Goal: Task Accomplishment & Management: Complete application form

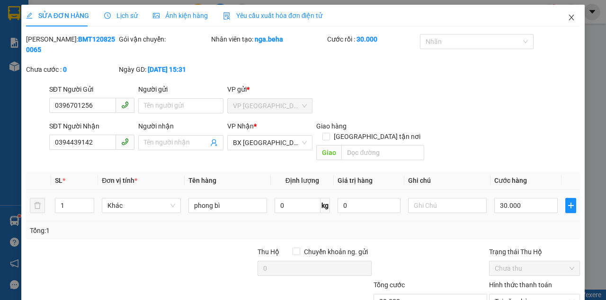
click at [568, 19] on icon "close" at bounding box center [571, 18] width 8 height 8
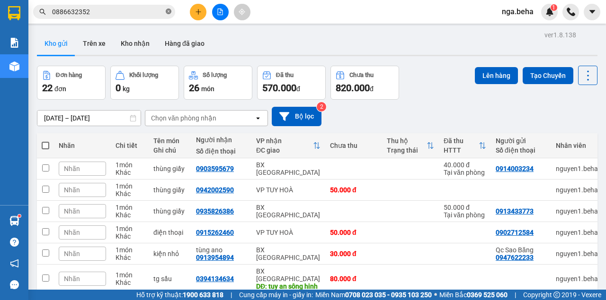
click at [169, 10] on icon "close-circle" at bounding box center [169, 12] width 6 height 6
click at [150, 9] on input "text" at bounding box center [108, 12] width 112 height 10
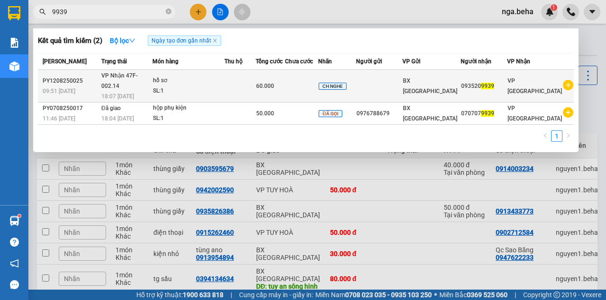
type input "9939"
click at [169, 86] on div "SL: 1" at bounding box center [188, 91] width 71 height 10
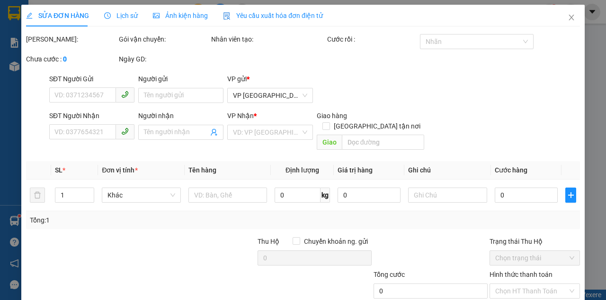
type input "0935209939"
type input "60.000"
type input "0"
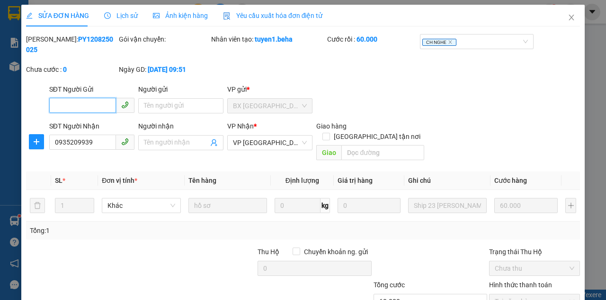
scroll to position [61, 0]
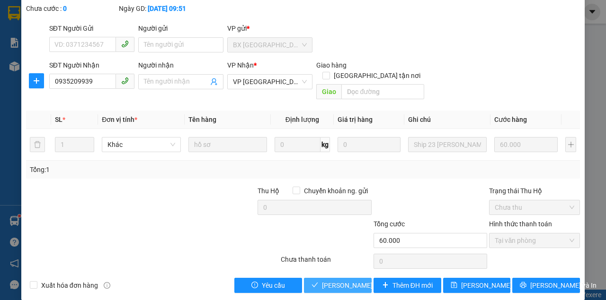
click at [335, 281] on span "[PERSON_NAME] và Giao hàng" at bounding box center [367, 286] width 91 height 10
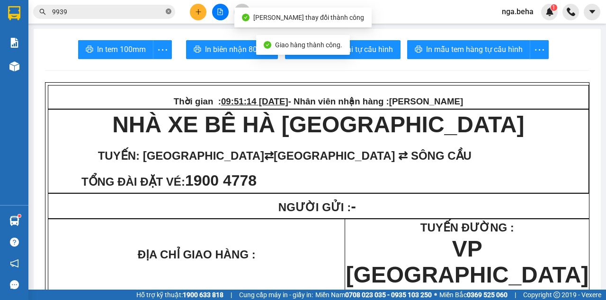
click at [168, 11] on icon "close-circle" at bounding box center [169, 12] width 6 height 6
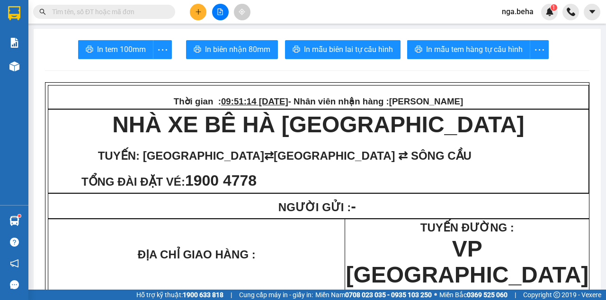
click at [115, 12] on input "text" at bounding box center [108, 12] width 112 height 10
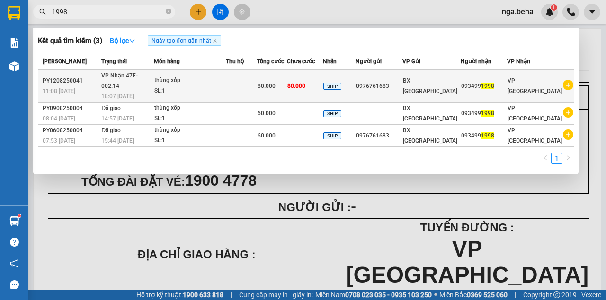
type input "1998"
click at [238, 85] on td at bounding box center [242, 86] width 32 height 33
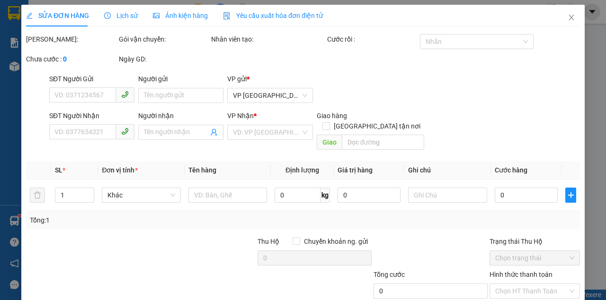
type input "0976761683"
type input "0934991998"
type input "80.000"
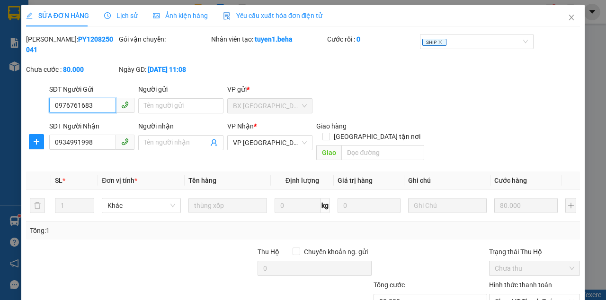
scroll to position [61, 0]
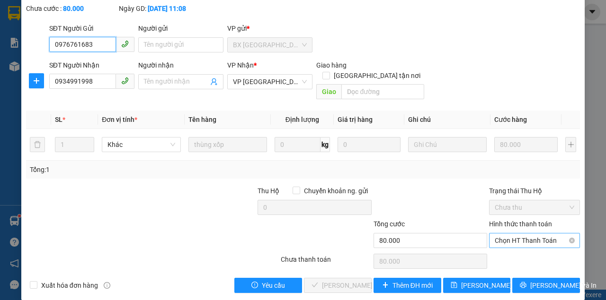
click at [510, 234] on span "Chọn HT Thanh Toán" at bounding box center [533, 241] width 79 height 14
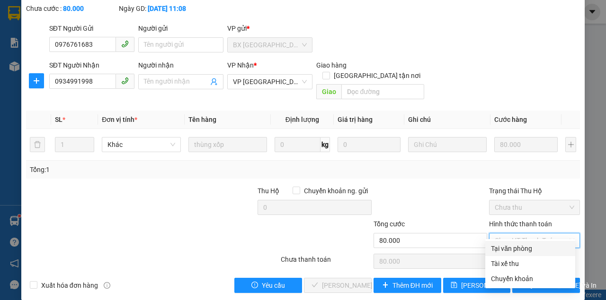
click at [506, 251] on div "Tại văn phòng" at bounding box center [530, 249] width 79 height 10
type input "0"
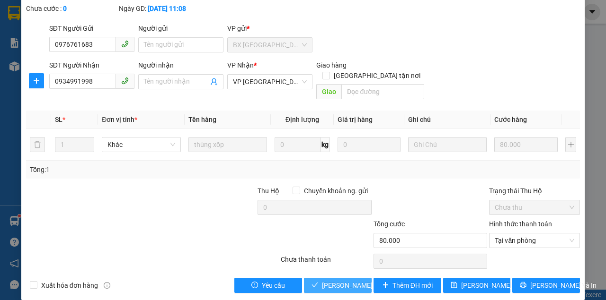
click at [332, 281] on span "[PERSON_NAME] và Giao hàng" at bounding box center [367, 286] width 91 height 10
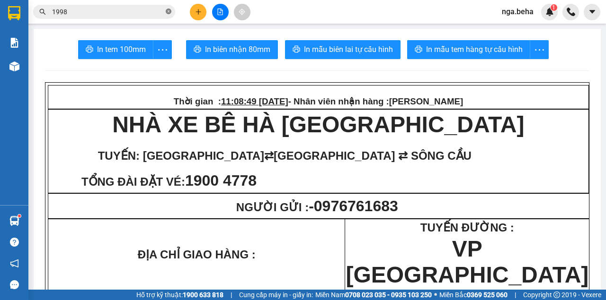
click at [168, 11] on icon "close-circle" at bounding box center [169, 12] width 6 height 6
click at [149, 13] on input "text" at bounding box center [108, 12] width 112 height 10
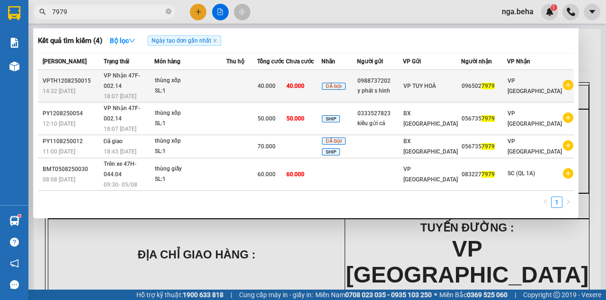
type input "7979"
click at [174, 86] on div "SL: 1" at bounding box center [190, 91] width 71 height 10
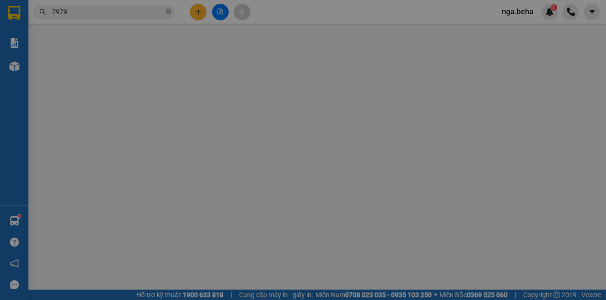
type input "0988737202"
type input "y phát s hinh"
type input "0965027979"
type input "40.000"
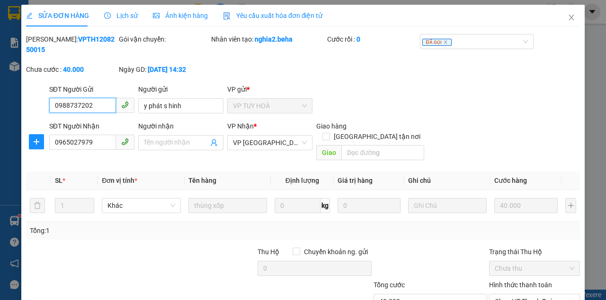
scroll to position [61, 0]
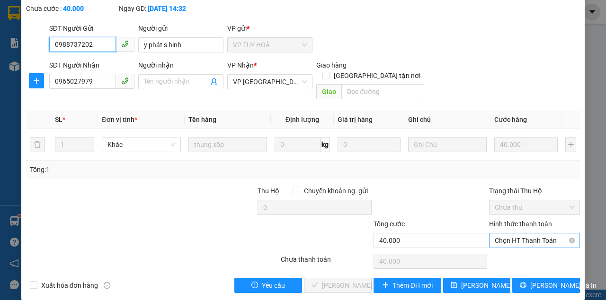
click at [510, 234] on span "Chọn HT Thanh Toán" at bounding box center [533, 241] width 79 height 14
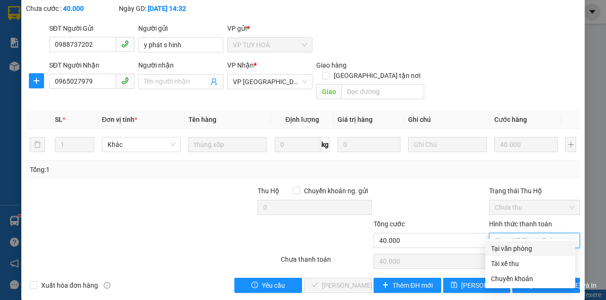
click at [494, 249] on div "Tại văn phòng" at bounding box center [530, 249] width 79 height 10
type input "0"
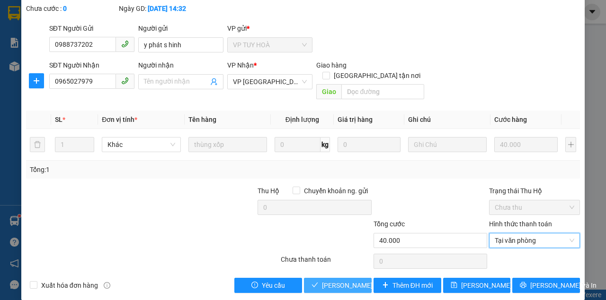
click at [324, 281] on span "[PERSON_NAME] và Giao hàng" at bounding box center [367, 286] width 91 height 10
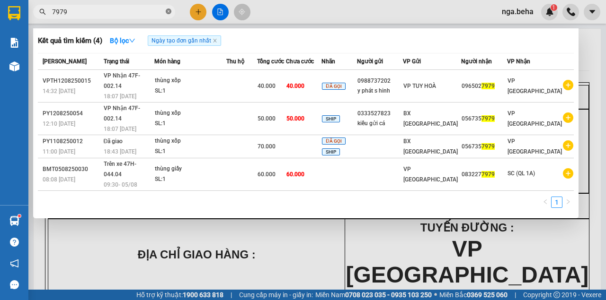
click at [169, 11] on icon "close-circle" at bounding box center [169, 12] width 6 height 6
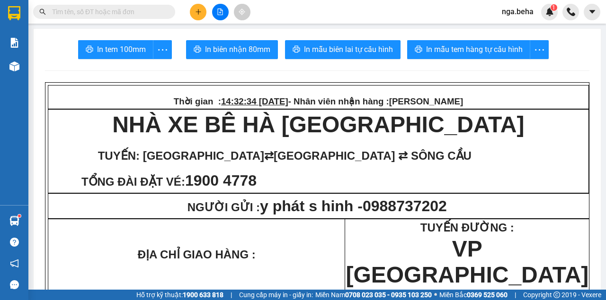
click at [160, 15] on input "text" at bounding box center [108, 12] width 112 height 10
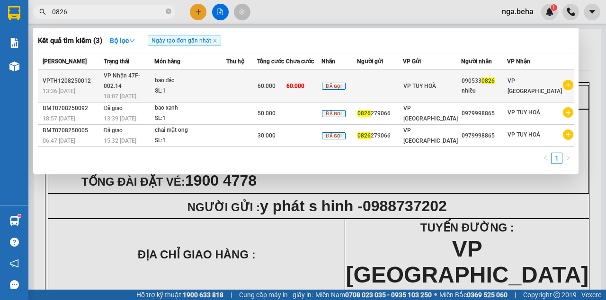
type input "0826"
click at [186, 86] on div "SL: 1" at bounding box center [190, 91] width 71 height 10
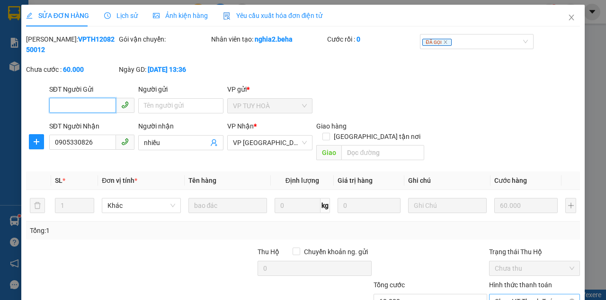
scroll to position [61, 0]
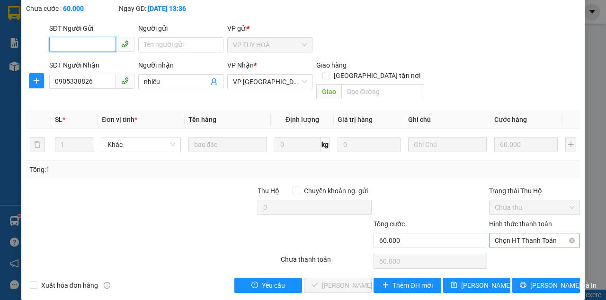
click at [517, 234] on span "Chọn HT Thanh Toán" at bounding box center [533, 241] width 79 height 14
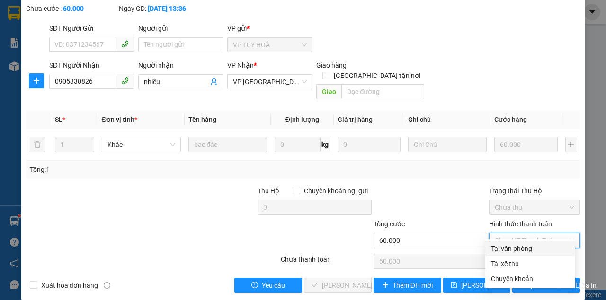
click at [501, 247] on div "Tại văn phòng" at bounding box center [530, 249] width 79 height 10
type input "0"
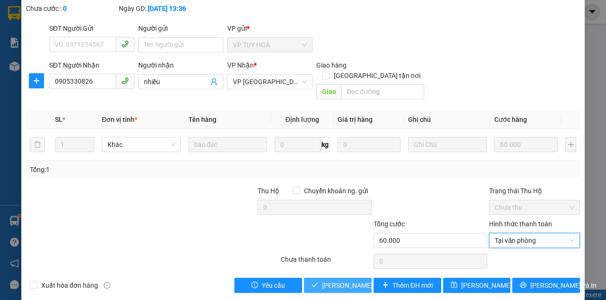
click at [349, 281] on span "[PERSON_NAME] và Giao hàng" at bounding box center [367, 286] width 91 height 10
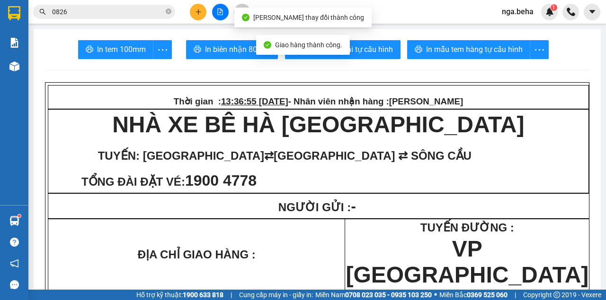
click at [169, 11] on icon "close-circle" at bounding box center [169, 12] width 6 height 6
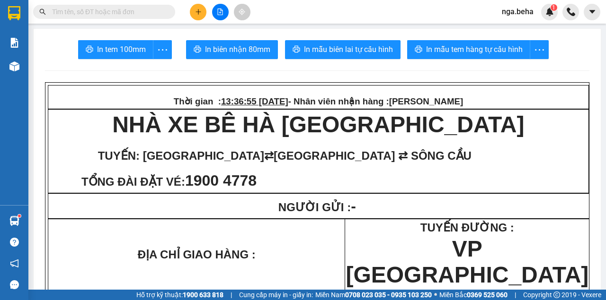
click at [123, 15] on input "text" at bounding box center [108, 12] width 112 height 10
click at [118, 14] on input "text" at bounding box center [108, 12] width 112 height 10
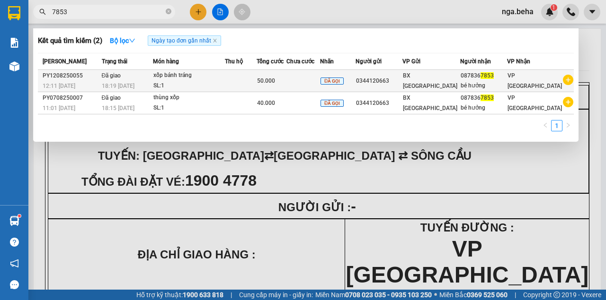
type input "7853"
click at [188, 83] on div "SL: 1" at bounding box center [188, 86] width 71 height 10
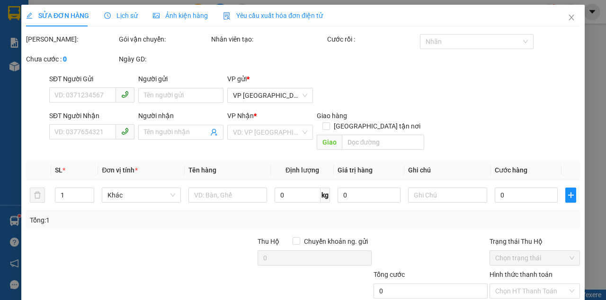
type input "0344120663"
type input "0878367853"
type input "bé hưởng"
type input "50.000"
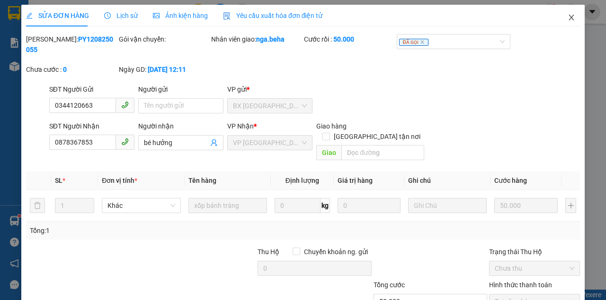
click at [569, 18] on icon "close" at bounding box center [571, 18] width 8 height 8
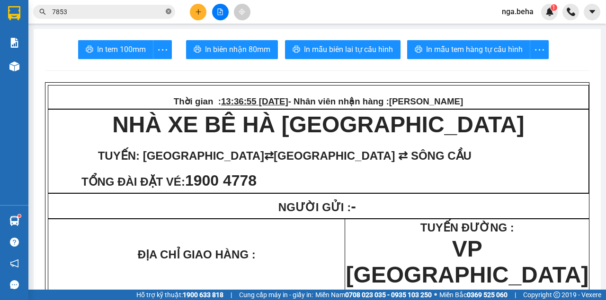
click at [167, 12] on icon "close-circle" at bounding box center [169, 12] width 6 height 6
click at [150, 15] on input "text" at bounding box center [108, 12] width 112 height 10
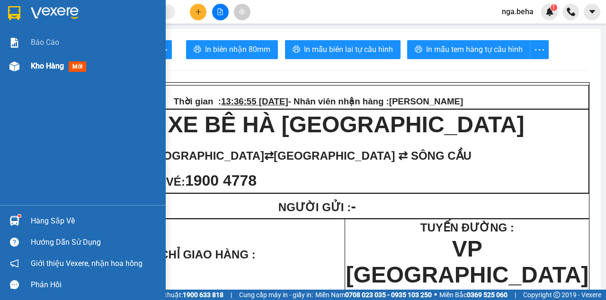
click at [5, 70] on div "Kho hàng mới" at bounding box center [83, 66] width 166 height 24
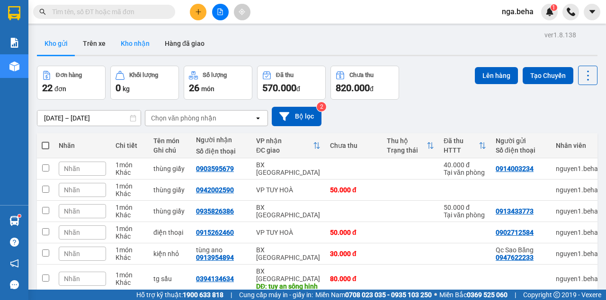
click at [144, 43] on button "Kho nhận" at bounding box center [135, 43] width 44 height 23
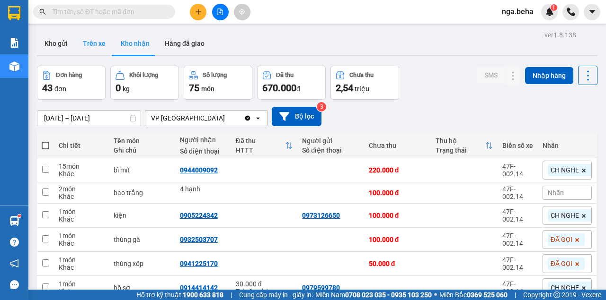
drag, startPoint x: 90, startPoint y: 38, endPoint x: 94, endPoint y: 43, distance: 5.4
click at [90, 39] on button "Trên xe" at bounding box center [94, 43] width 38 height 23
type input "[DATE] – [DATE]"
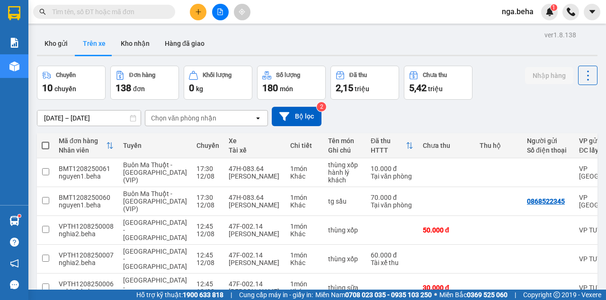
click at [122, 12] on input "text" at bounding box center [108, 12] width 112 height 10
click at [222, 11] on icon "file-add" at bounding box center [220, 12] width 7 height 7
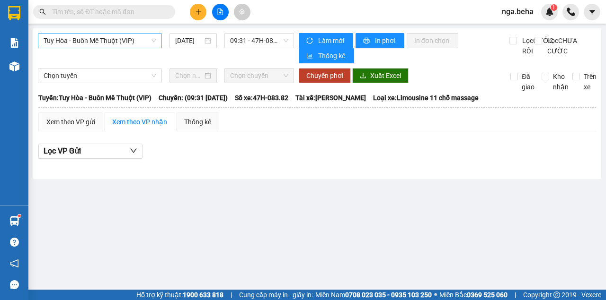
click at [136, 40] on span "Tuy Hòa - Buôn Mê Thuột (VIP)" at bounding box center [100, 41] width 113 height 14
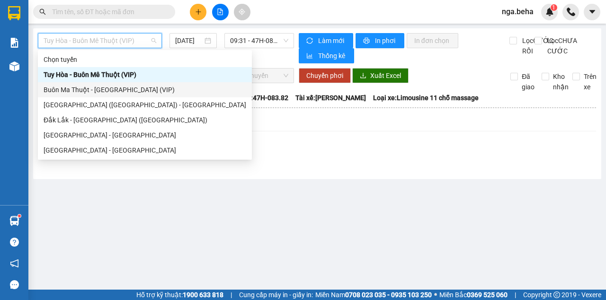
click at [92, 92] on div "Buôn Ma Thuột - [GEOGRAPHIC_DATA] (VIP)" at bounding box center [145, 90] width 203 height 10
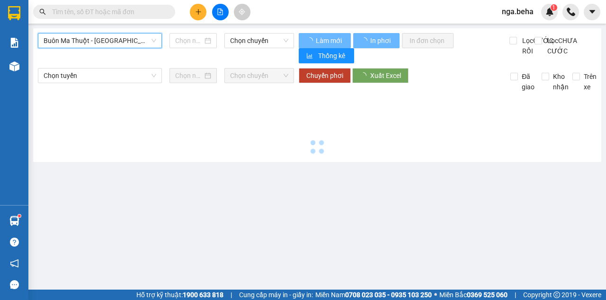
type input "[DATE]"
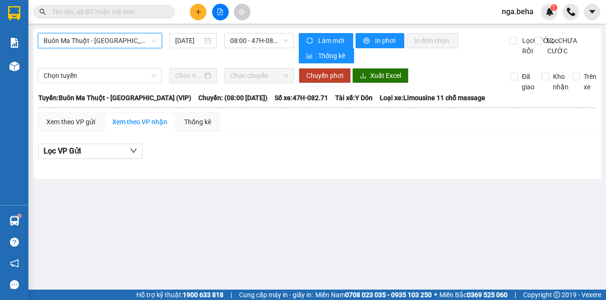
click at [120, 39] on span "Buôn Ma Thuột - [GEOGRAPHIC_DATA] (VIP)" at bounding box center [100, 41] width 113 height 14
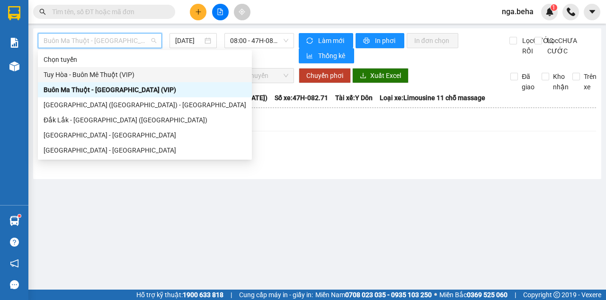
click at [108, 77] on div "Tuy Hòa - Buôn Mê Thuột (VIP)" at bounding box center [145, 75] width 203 height 10
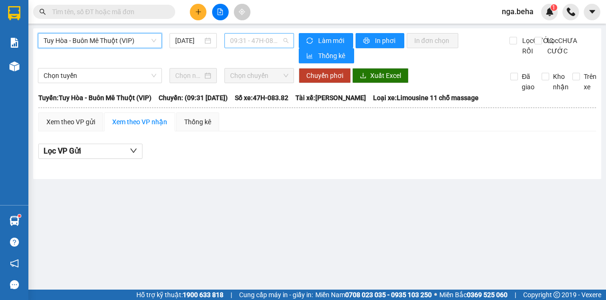
click at [276, 39] on span "09:31 - 47H-083.82 - (Đã hủy)" at bounding box center [259, 41] width 58 height 14
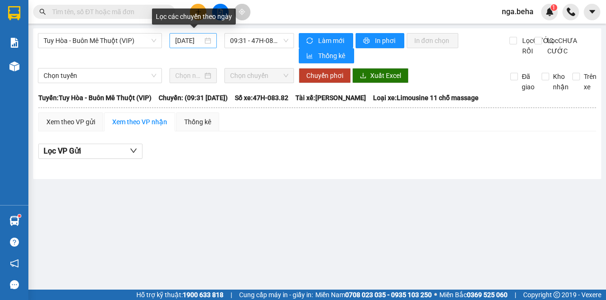
click at [204, 40] on div "[DATE]" at bounding box center [193, 40] width 36 height 10
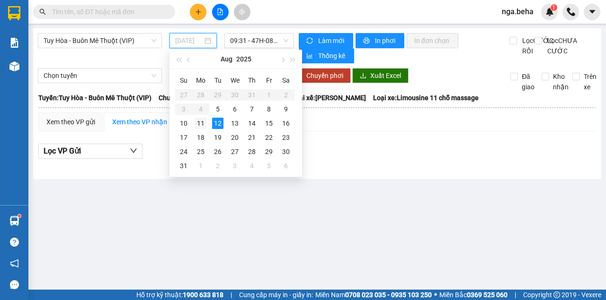
click at [202, 124] on div "11" at bounding box center [200, 123] width 11 height 11
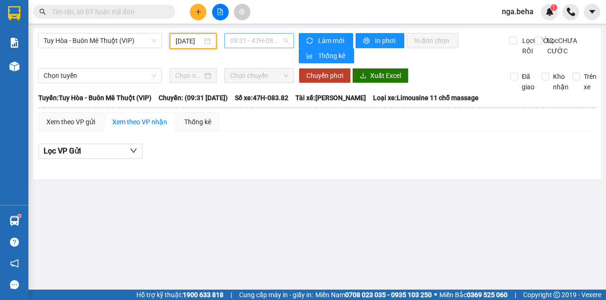
click at [273, 39] on span "09:31 - 47H-083.82 - (Đã hủy)" at bounding box center [259, 41] width 58 height 14
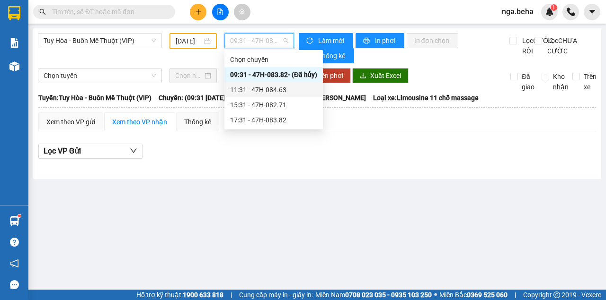
click at [279, 90] on div "11:31 - 47H-084.63" at bounding box center [273, 90] width 87 height 10
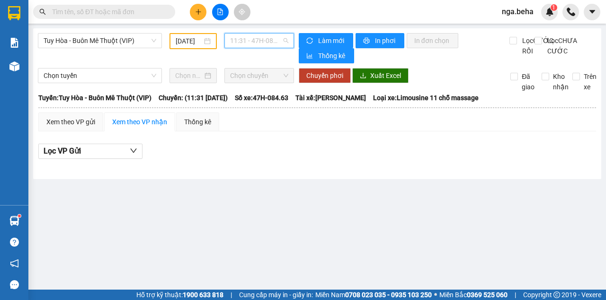
click at [279, 43] on span "11:31 - 47H-084.63" at bounding box center [259, 41] width 58 height 14
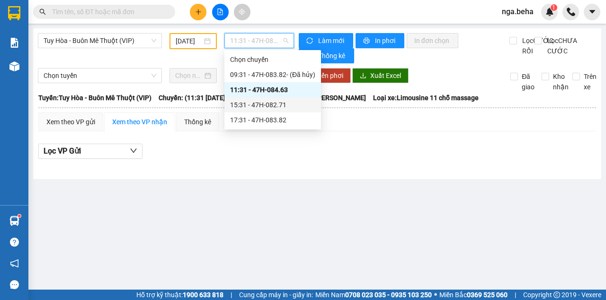
click at [279, 104] on div "15:31 - 47H-082.71" at bounding box center [272, 105] width 85 height 10
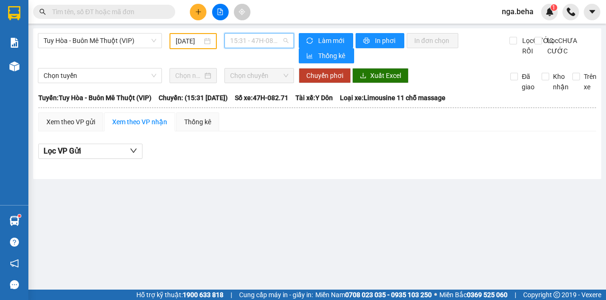
click at [276, 40] on span "15:31 - 47H-082.71" at bounding box center [259, 41] width 58 height 14
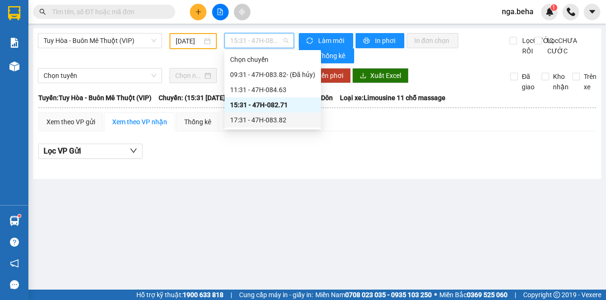
click at [283, 119] on div "17:31 - 47H-083.82" at bounding box center [272, 120] width 85 height 10
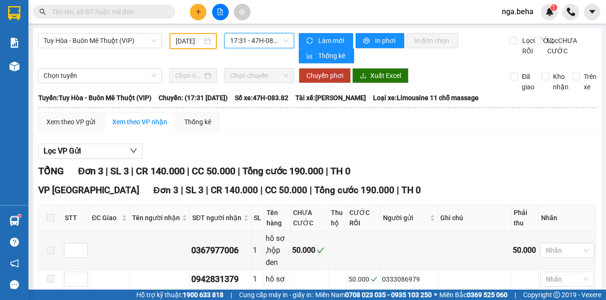
scroll to position [67, 0]
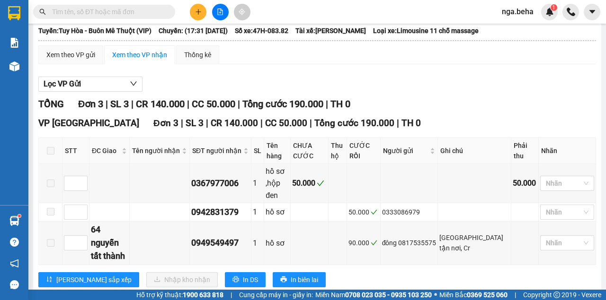
click at [51, 153] on span at bounding box center [51, 151] width 8 height 8
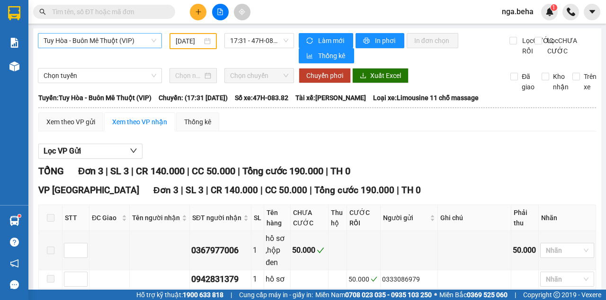
click at [128, 40] on span "Tuy Hòa - Buôn Mê Thuột (VIP)" at bounding box center [100, 41] width 113 height 14
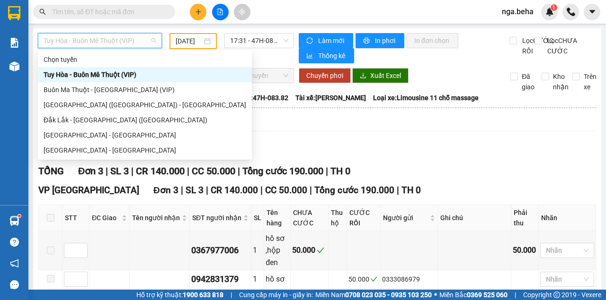
click at [206, 42] on div "[DATE]" at bounding box center [193, 41] width 35 height 10
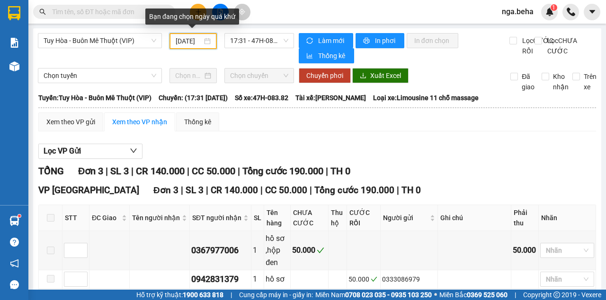
scroll to position [0, 8]
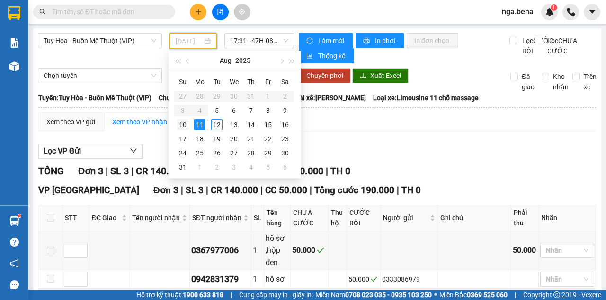
click at [187, 125] on div "10" at bounding box center [182, 124] width 11 height 11
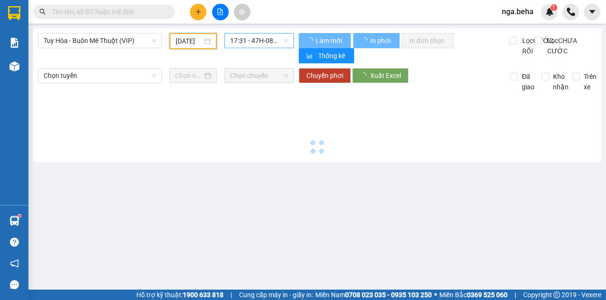
type input "[DATE]"
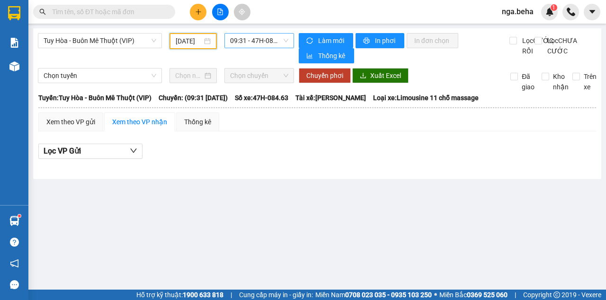
click at [273, 42] on span "09:31 - 47H-084.63" at bounding box center [259, 41] width 58 height 14
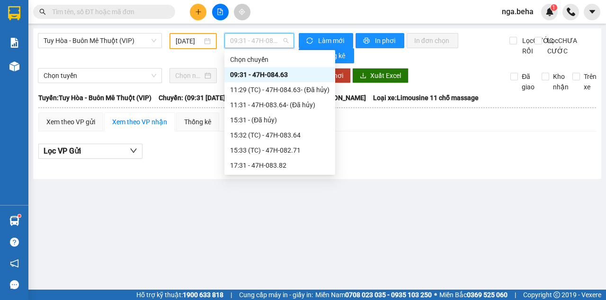
click at [271, 76] on div "09:31 - 47H-084.63" at bounding box center [279, 75] width 99 height 10
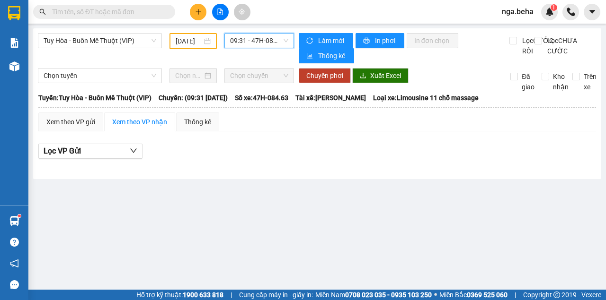
click at [273, 40] on span "09:31 - 47H-084.63" at bounding box center [259, 41] width 58 height 14
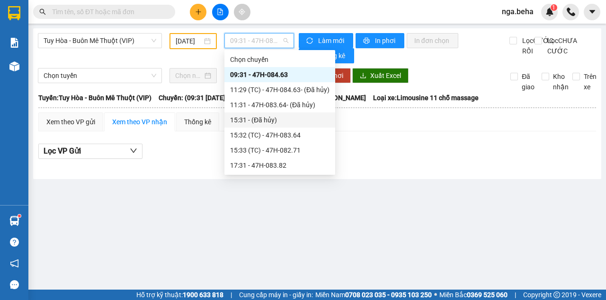
click at [273, 120] on div "15:31 - (Đã hủy)" at bounding box center [279, 120] width 99 height 10
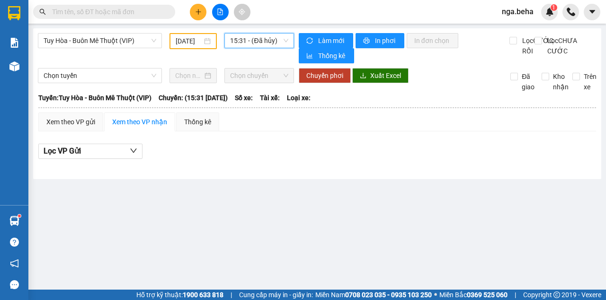
click at [276, 41] on span "15:31 - (Đã hủy)" at bounding box center [259, 41] width 58 height 14
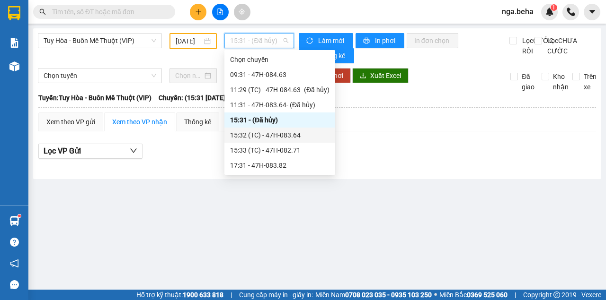
click at [289, 135] on div "15:32 (TC) - 47H-083.64" at bounding box center [279, 135] width 99 height 10
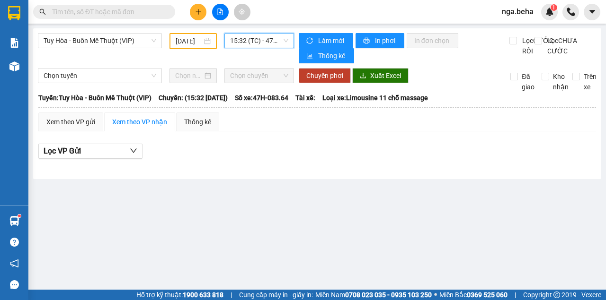
click at [270, 40] on span "15:32 (TC) - 47H-083.64" at bounding box center [259, 41] width 58 height 14
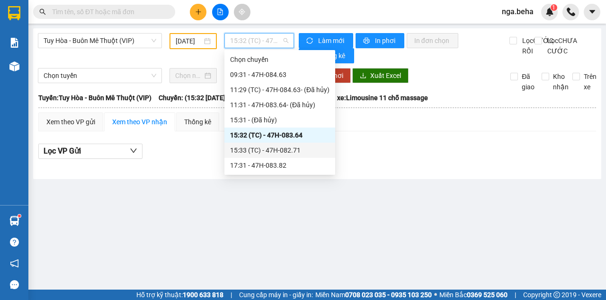
click at [283, 146] on div "15:33 (TC) - 47H-082.71" at bounding box center [279, 150] width 99 height 10
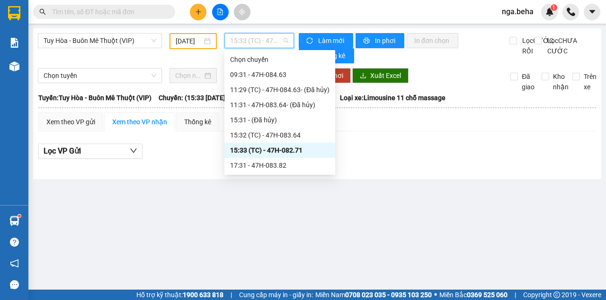
click at [273, 41] on span "15:33 (TC) - 47H-082.71" at bounding box center [259, 41] width 58 height 14
click at [281, 166] on div "17:31 - 47H-083.82" at bounding box center [279, 165] width 99 height 10
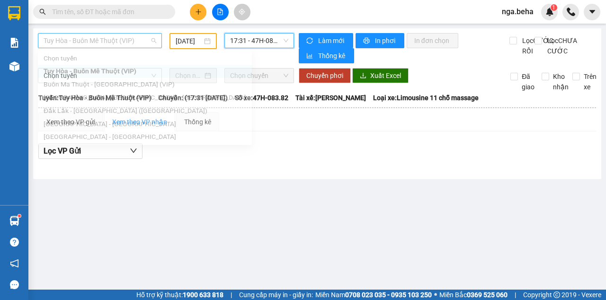
click at [92, 43] on span "Tuy Hòa - Buôn Mê Thuột (VIP)" at bounding box center [100, 41] width 113 height 14
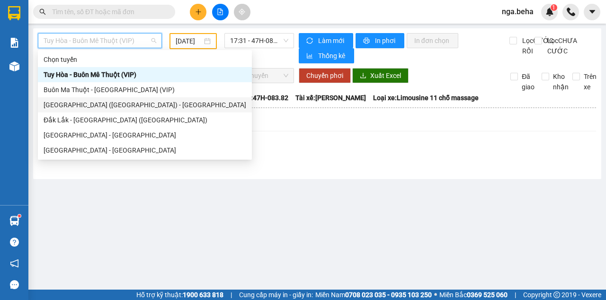
click at [77, 106] on div "[GEOGRAPHIC_DATA] ([GEOGRAPHIC_DATA]) - [GEOGRAPHIC_DATA]" at bounding box center [145, 105] width 203 height 10
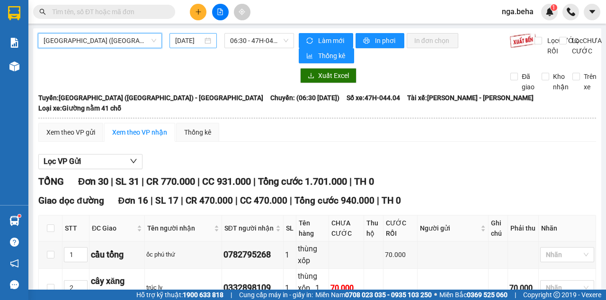
click at [203, 44] on div "[DATE]" at bounding box center [193, 40] width 36 height 10
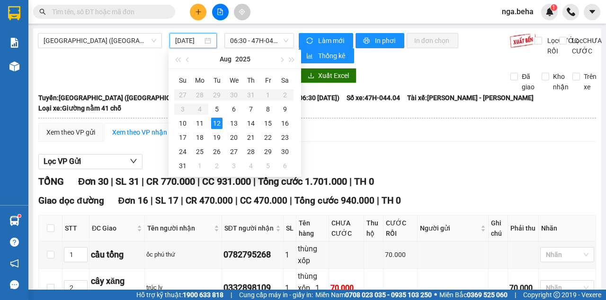
scroll to position [0, 6]
click at [196, 123] on div "11" at bounding box center [199, 123] width 11 height 11
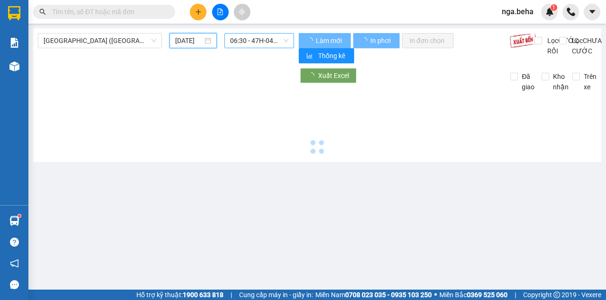
scroll to position [0, 6]
type input "[DATE]"
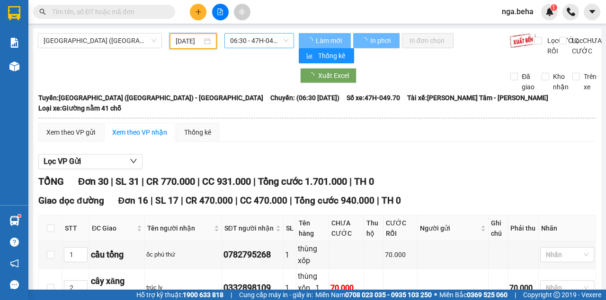
click at [265, 37] on span "06:30 - 47H-049.70" at bounding box center [259, 41] width 58 height 14
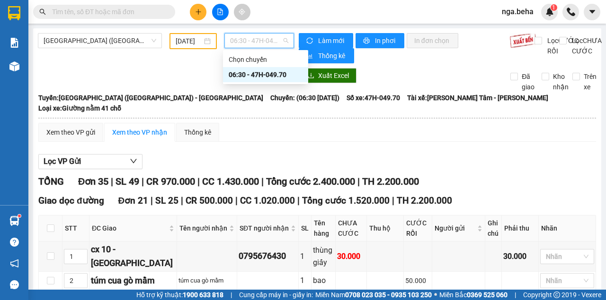
click at [273, 76] on div "06:30 - 47H-049.70" at bounding box center [266, 75] width 74 height 10
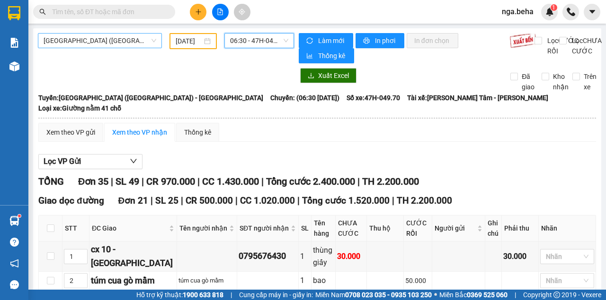
click at [113, 41] on span "[GEOGRAPHIC_DATA] ([GEOGRAPHIC_DATA]) - [GEOGRAPHIC_DATA]" at bounding box center [100, 41] width 113 height 14
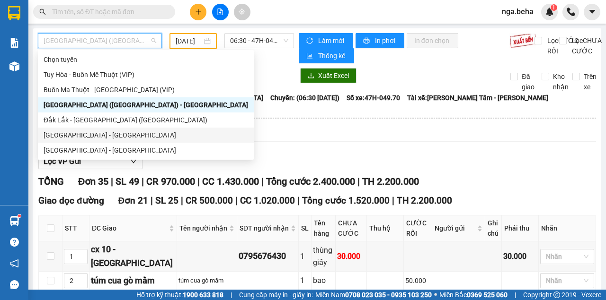
click at [79, 134] on div "[GEOGRAPHIC_DATA] - [GEOGRAPHIC_DATA]" at bounding box center [146, 135] width 204 height 10
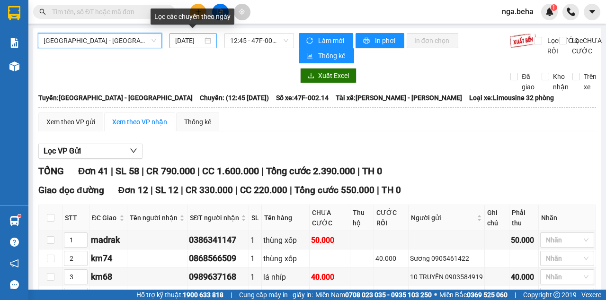
click at [203, 43] on div "[DATE]" at bounding box center [193, 40] width 36 height 10
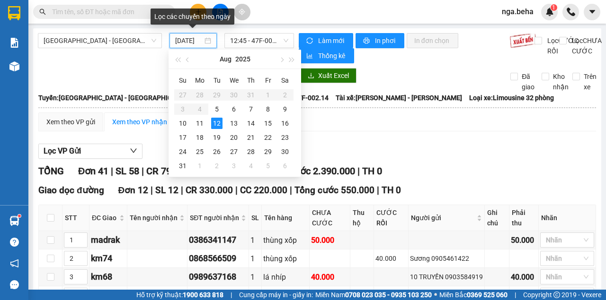
scroll to position [0, 6]
click at [197, 123] on div "11" at bounding box center [199, 123] width 11 height 11
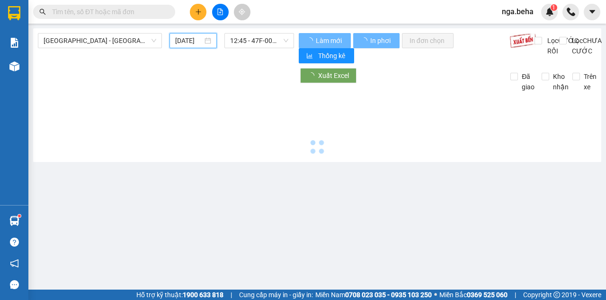
type input "[DATE]"
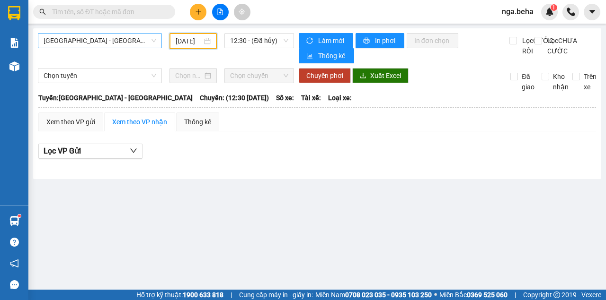
click at [106, 44] on span "[GEOGRAPHIC_DATA] - [GEOGRAPHIC_DATA]" at bounding box center [100, 41] width 113 height 14
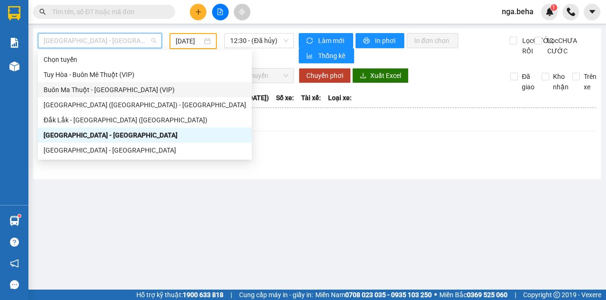
click at [91, 90] on div "Buôn Ma Thuột - [GEOGRAPHIC_DATA] (VIP)" at bounding box center [145, 90] width 203 height 10
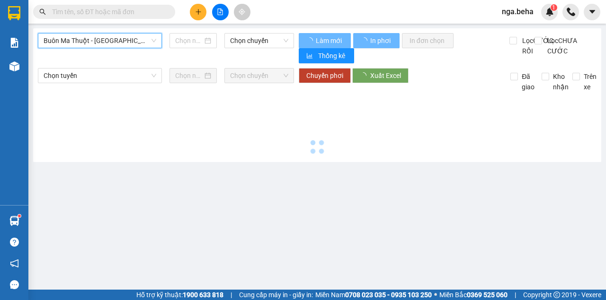
type input "[DATE]"
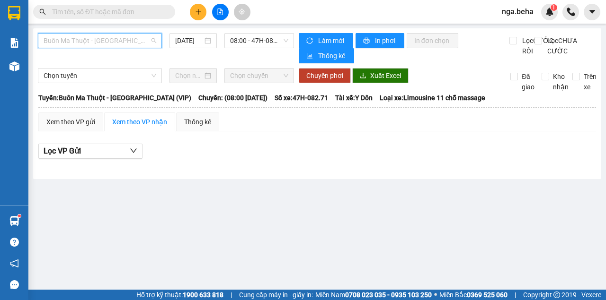
click at [116, 40] on span "Buôn Ma Thuột - [GEOGRAPHIC_DATA] (VIP)" at bounding box center [100, 41] width 113 height 14
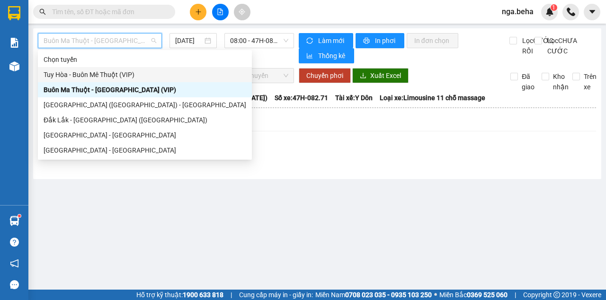
click at [83, 75] on div "Tuy Hòa - Buôn Mê Thuột (VIP)" at bounding box center [145, 75] width 203 height 10
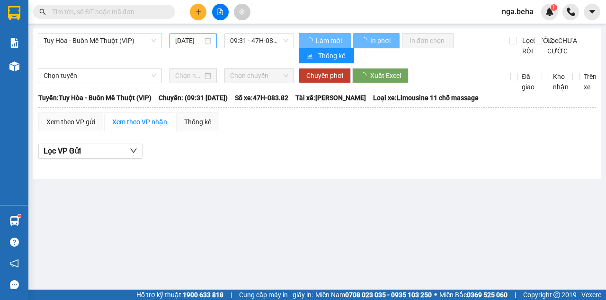
click at [205, 42] on div "[DATE]" at bounding box center [193, 40] width 36 height 10
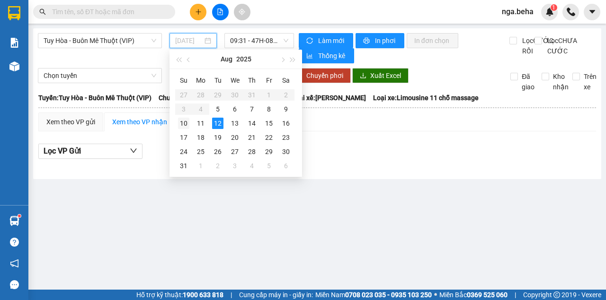
click at [183, 123] on div "10" at bounding box center [183, 123] width 11 height 11
type input "[DATE]"
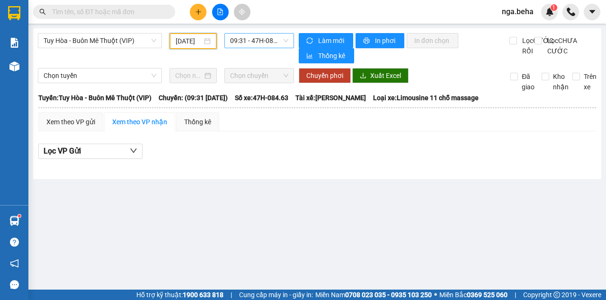
click at [252, 40] on span "09:31 - 47H-084.63" at bounding box center [259, 41] width 58 height 14
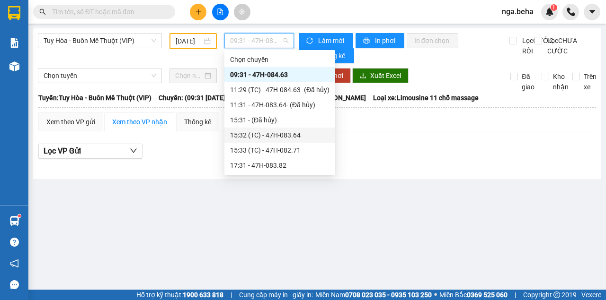
click at [265, 135] on div "15:32 (TC) - 47H-083.64" at bounding box center [279, 135] width 99 height 10
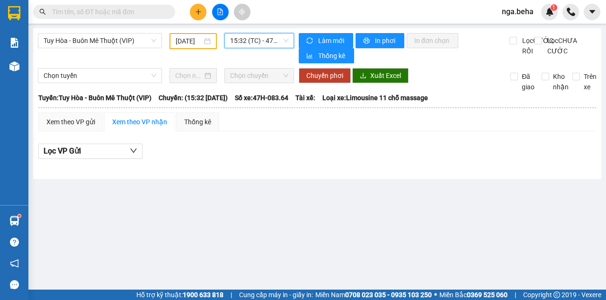
click at [280, 40] on span "15:32 (TC) - 47H-083.64" at bounding box center [259, 41] width 58 height 14
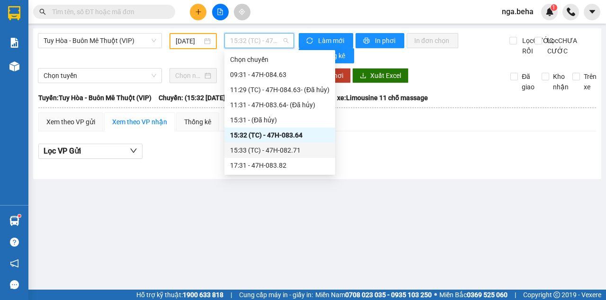
click at [277, 149] on div "15:33 (TC) - 47H-082.71" at bounding box center [279, 150] width 99 height 10
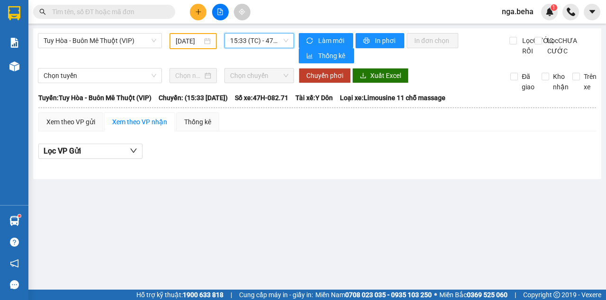
click at [273, 41] on span "15:33 (TC) - 47H-082.71" at bounding box center [259, 41] width 58 height 14
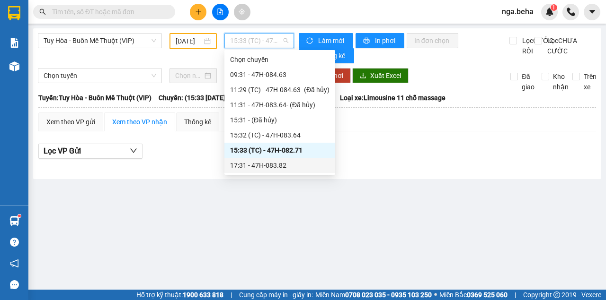
click at [264, 163] on div "17:31 - 47H-083.82" at bounding box center [279, 165] width 99 height 10
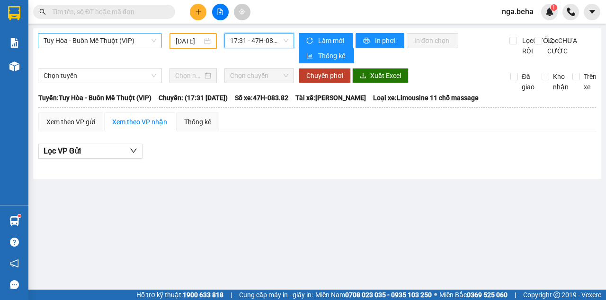
click at [115, 37] on span "Tuy Hòa - Buôn Mê Thuột (VIP)" at bounding box center [100, 41] width 113 height 14
click at [223, 158] on div "Lọc VP Gửi" at bounding box center [316, 152] width 557 height 16
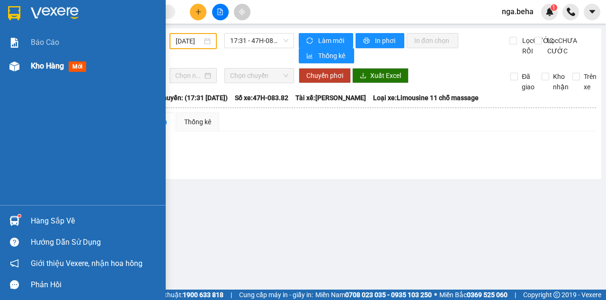
click at [12, 67] on img at bounding box center [14, 67] width 10 height 10
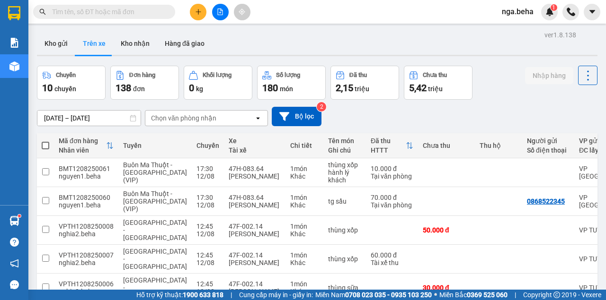
click at [99, 13] on input "text" at bounding box center [108, 12] width 112 height 10
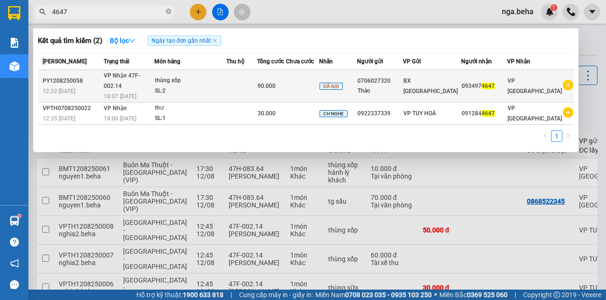
type input "4647"
click at [199, 78] on div "thùng xốp" at bounding box center [190, 81] width 71 height 10
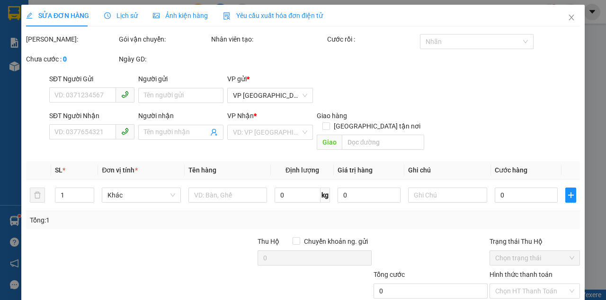
type input "0706027320"
type input "Thảo"
type input "0934974647"
type input "90.000"
type input "0"
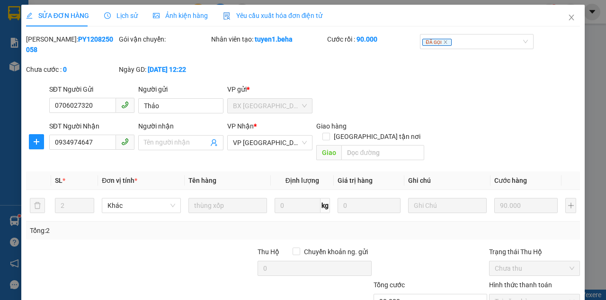
click at [177, 12] on span "Ảnh kiện hàng" at bounding box center [180, 16] width 55 height 8
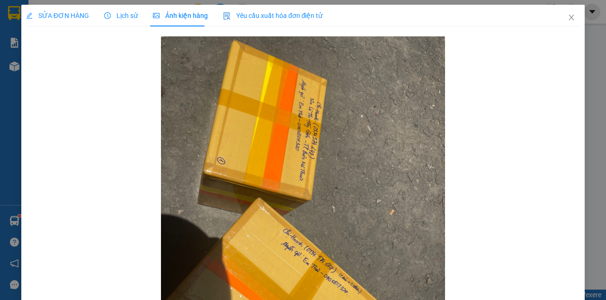
click at [72, 17] on span "SỬA ĐƠN HÀNG" at bounding box center [57, 16] width 63 height 8
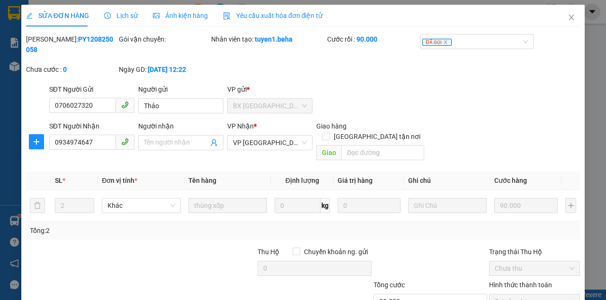
scroll to position [61, 0]
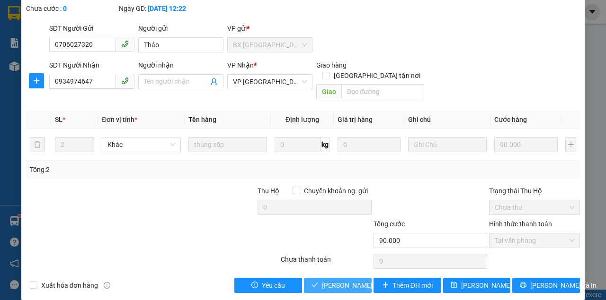
click at [347, 281] on span "[PERSON_NAME] và Giao hàng" at bounding box center [367, 286] width 91 height 10
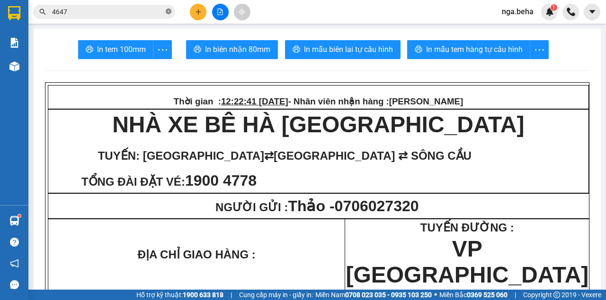
click at [169, 12] on icon "close-circle" at bounding box center [169, 12] width 6 height 6
click at [139, 13] on input "text" at bounding box center [108, 12] width 112 height 10
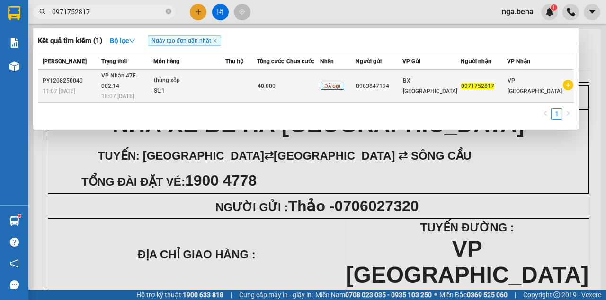
type input "0971752817"
click at [205, 86] on div "SL: 1" at bounding box center [189, 91] width 71 height 10
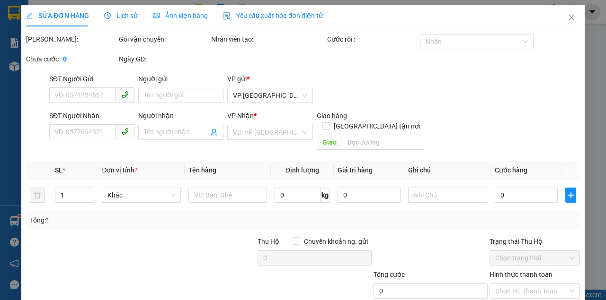
type input "0983847194"
type input "0971752817"
type input "40.000"
type input "0"
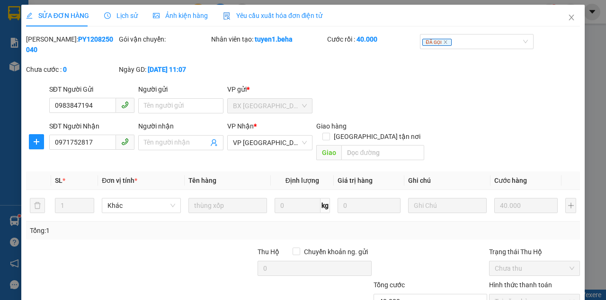
click at [189, 9] on div "Ảnh kiện hàng" at bounding box center [180, 16] width 55 height 22
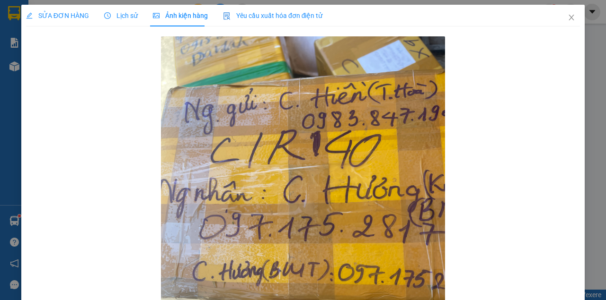
click at [72, 13] on span "SỬA ĐƠN HÀNG" at bounding box center [57, 16] width 63 height 8
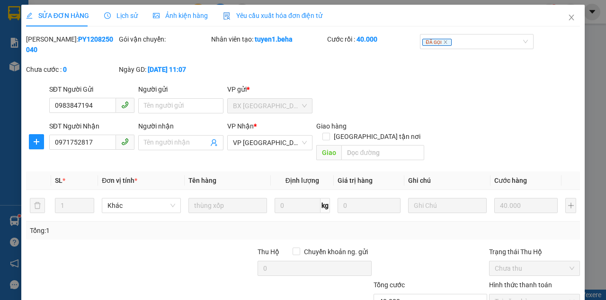
scroll to position [61, 0]
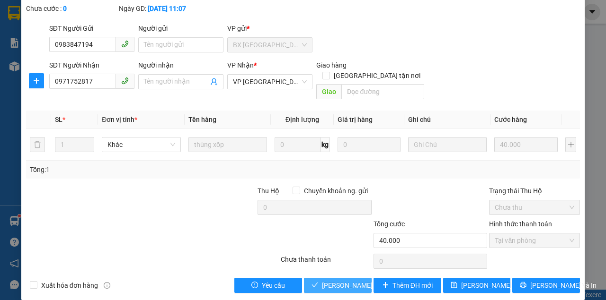
click at [346, 281] on span "[PERSON_NAME] và Giao hàng" at bounding box center [367, 286] width 91 height 10
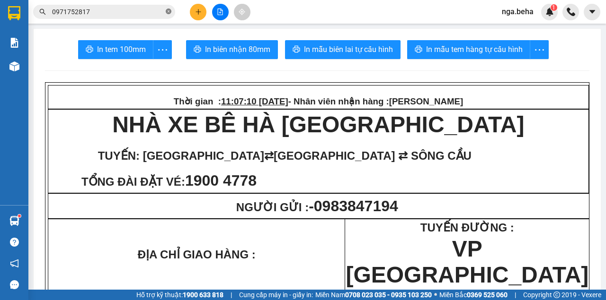
click at [167, 10] on icon "close-circle" at bounding box center [169, 12] width 6 height 6
click at [96, 13] on input "text" at bounding box center [108, 12] width 112 height 10
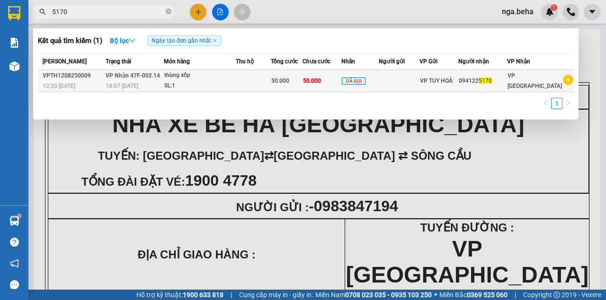
type input "5170"
click at [149, 79] on span "VP Nhận 47F-002.14" at bounding box center [133, 75] width 54 height 7
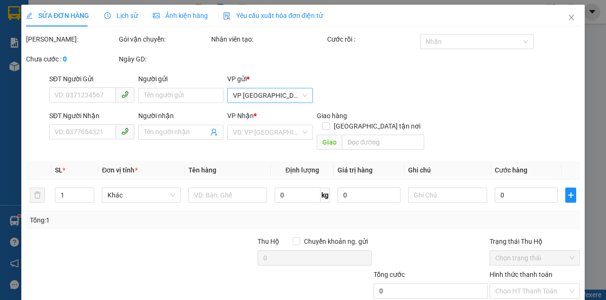
type input "0941225170"
type input "50.000"
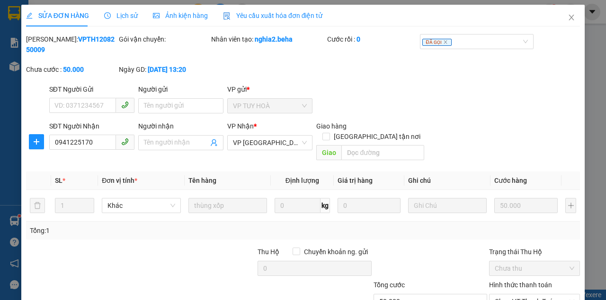
click at [181, 16] on span "Ảnh kiện hàng" at bounding box center [180, 16] width 55 height 8
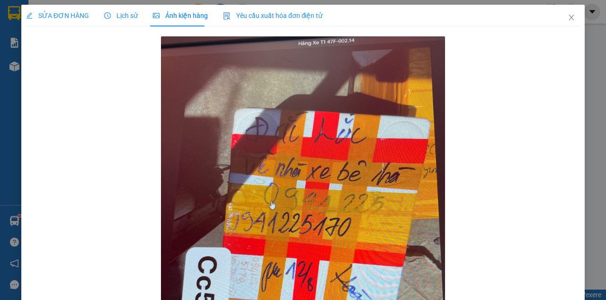
click at [73, 18] on span "SỬA ĐƠN HÀNG" at bounding box center [57, 16] width 63 height 8
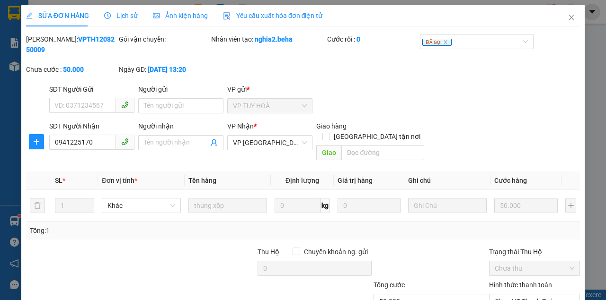
scroll to position [61, 0]
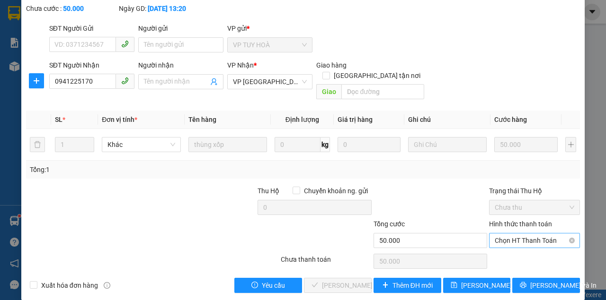
click at [523, 234] on span "Chọn HT Thanh Toán" at bounding box center [533, 241] width 79 height 14
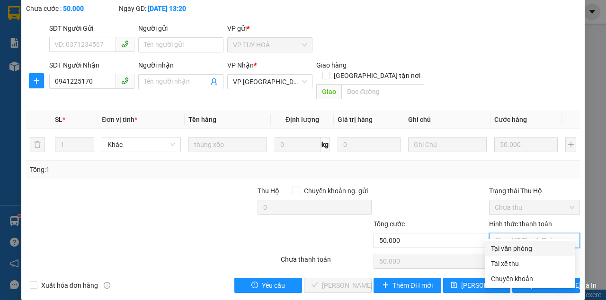
click at [514, 250] on div "Tại văn phòng" at bounding box center [530, 249] width 79 height 10
type input "0"
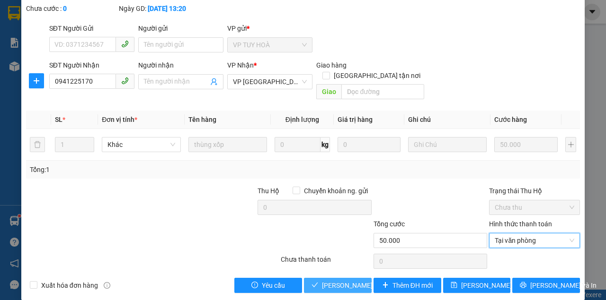
click at [348, 281] on span "[PERSON_NAME] và Giao hàng" at bounding box center [367, 286] width 91 height 10
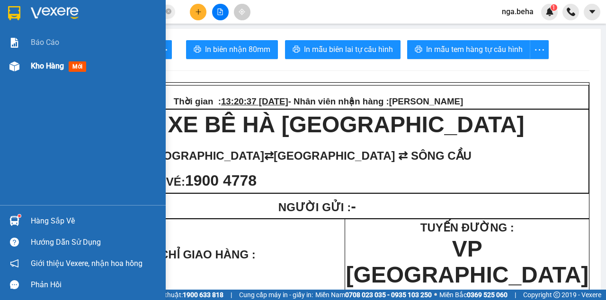
click at [21, 66] on div at bounding box center [14, 66] width 17 height 17
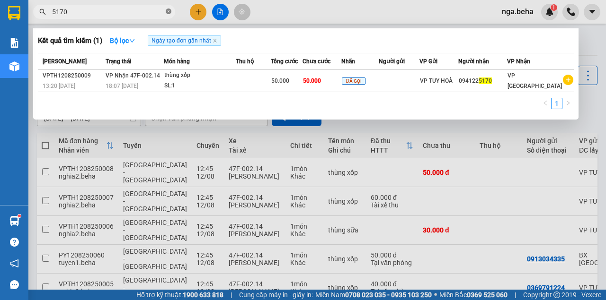
click at [169, 11] on icon "close-circle" at bounding box center [169, 12] width 6 height 6
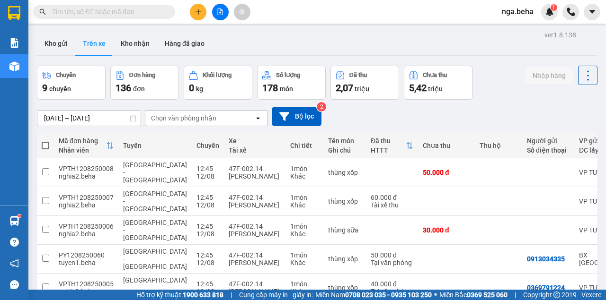
click at [141, 10] on input "text" at bounding box center [108, 12] width 112 height 10
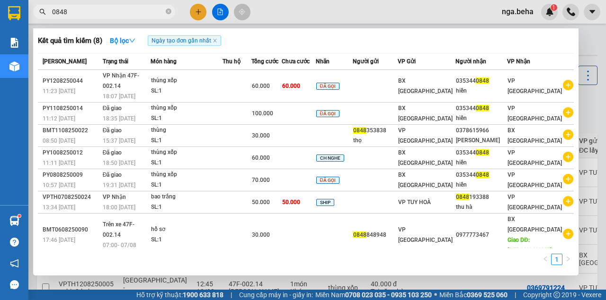
type input "0848"
click at [170, 86] on div "SL: 1" at bounding box center [186, 91] width 71 height 10
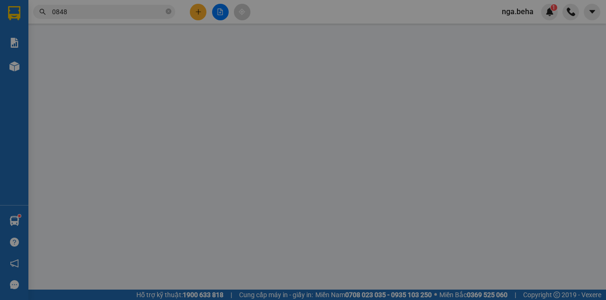
type input "0353440848"
type input "hiền"
type input "60.000"
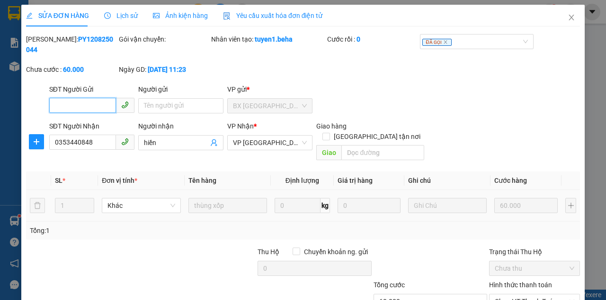
scroll to position [61, 0]
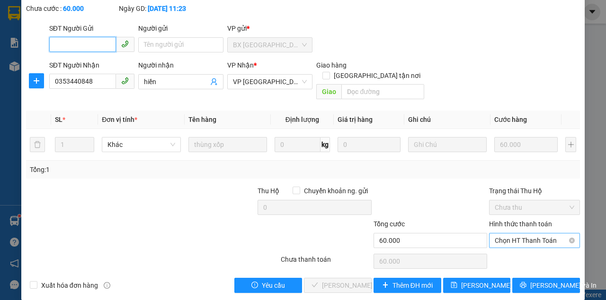
click at [489, 233] on div "Chọn HT Thanh Toán" at bounding box center [534, 240] width 91 height 15
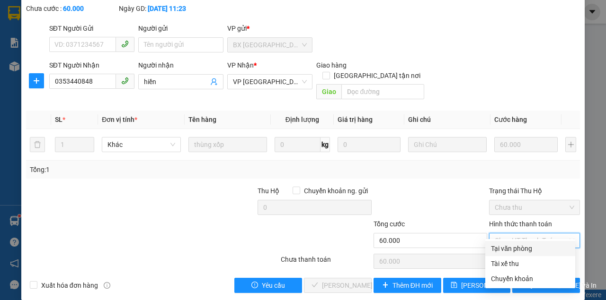
click at [493, 247] on div "Tại văn phòng" at bounding box center [530, 249] width 79 height 10
type input "0"
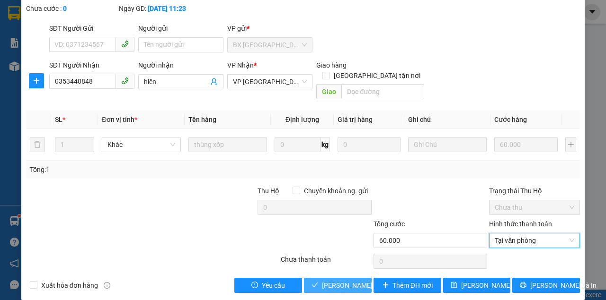
click at [322, 281] on span "[PERSON_NAME] và Giao hàng" at bounding box center [367, 286] width 91 height 10
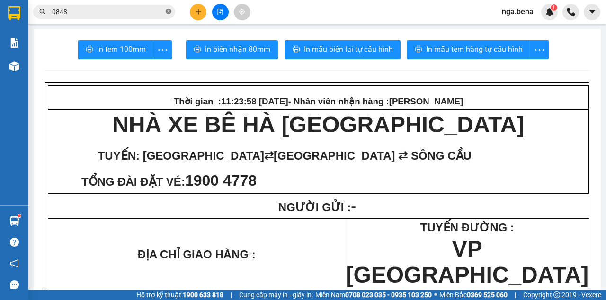
click at [167, 11] on icon "close-circle" at bounding box center [169, 12] width 6 height 6
click at [122, 12] on input "text" at bounding box center [108, 12] width 112 height 10
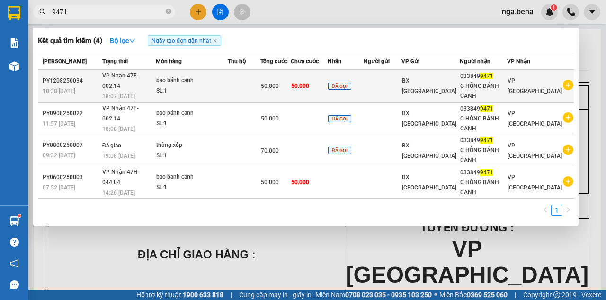
type input "9471"
click at [184, 94] on div "SL: 1" at bounding box center [191, 91] width 71 height 10
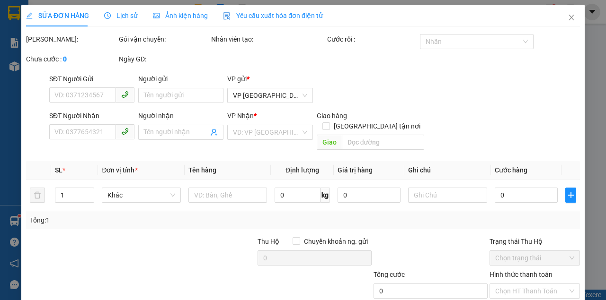
type input "0338499471"
type input "C HỒNG BÁNH CANH"
type input "50.000"
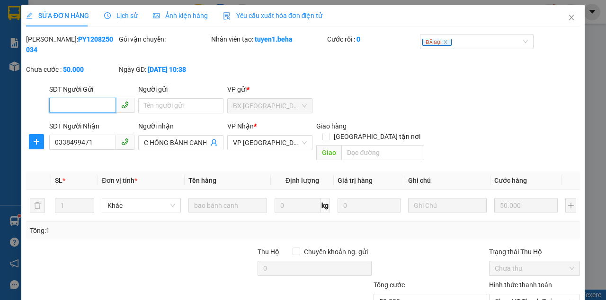
scroll to position [61, 0]
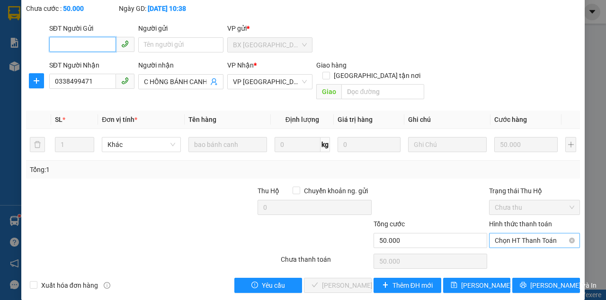
click at [519, 234] on span "Chọn HT Thanh Toán" at bounding box center [533, 241] width 79 height 14
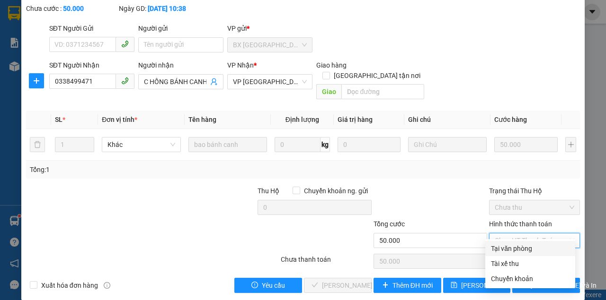
click at [514, 247] on div "Tại văn phòng" at bounding box center [530, 249] width 79 height 10
type input "0"
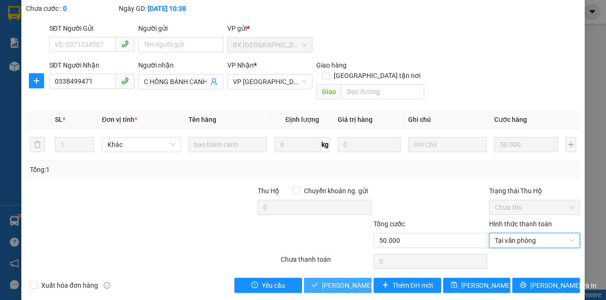
click at [358, 281] on span "[PERSON_NAME] và Giao hàng" at bounding box center [367, 286] width 91 height 10
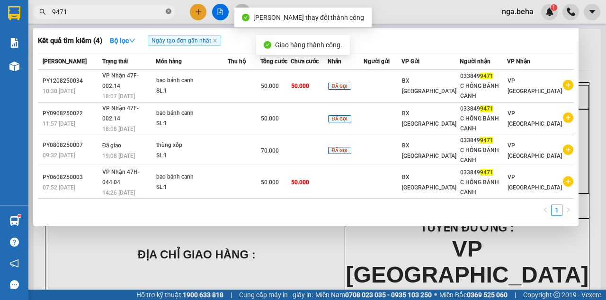
click at [167, 10] on icon "close-circle" at bounding box center [169, 12] width 6 height 6
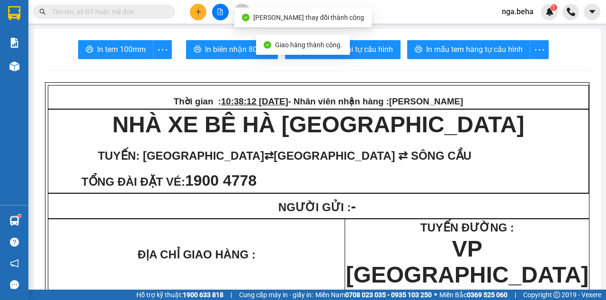
click at [114, 13] on input "text" at bounding box center [108, 12] width 112 height 10
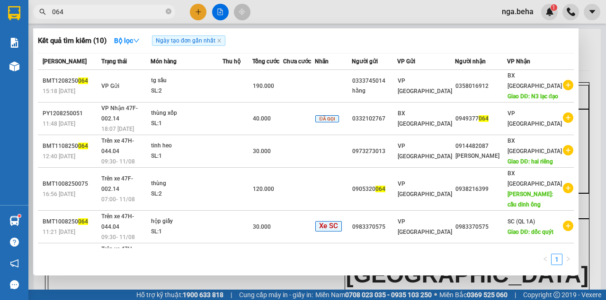
type input "064"
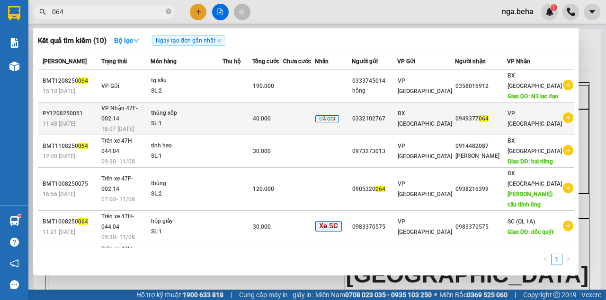
click at [315, 113] on td at bounding box center [299, 119] width 32 height 33
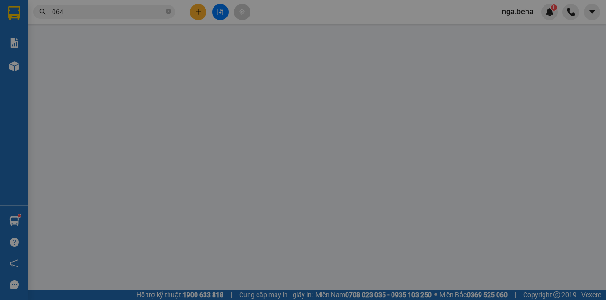
type input "0332102767"
type input "0949377064"
type input "40.000"
type input "0"
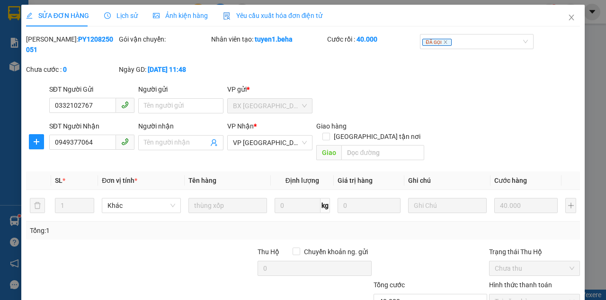
click at [183, 14] on span "Ảnh kiện hàng" at bounding box center [180, 16] width 55 height 8
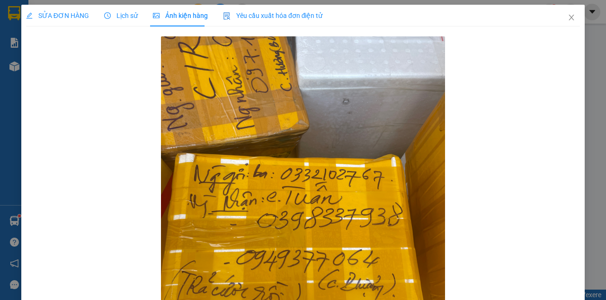
click at [61, 19] on span "SỬA ĐƠN HÀNG" at bounding box center [57, 16] width 63 height 8
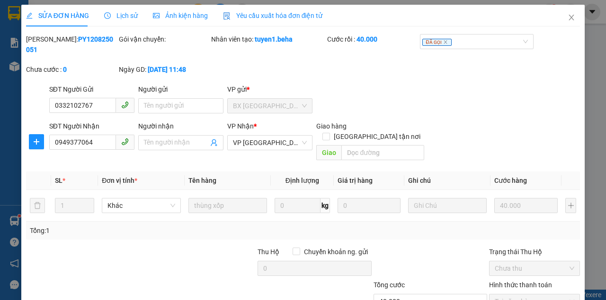
scroll to position [61, 0]
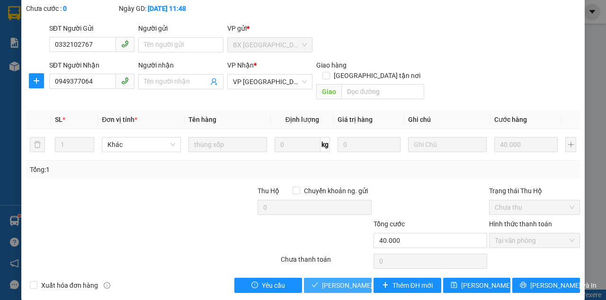
click at [357, 281] on span "[PERSON_NAME] và Giao hàng" at bounding box center [367, 286] width 91 height 10
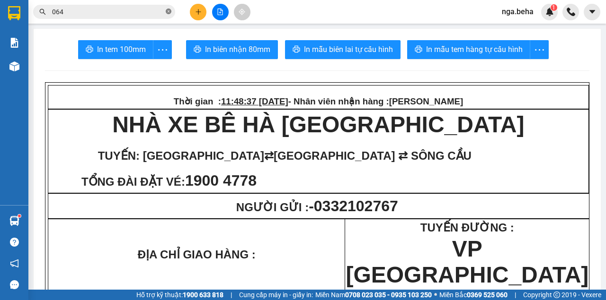
click at [167, 12] on icon "close-circle" at bounding box center [169, 12] width 6 height 6
click at [145, 10] on input "text" at bounding box center [108, 12] width 112 height 10
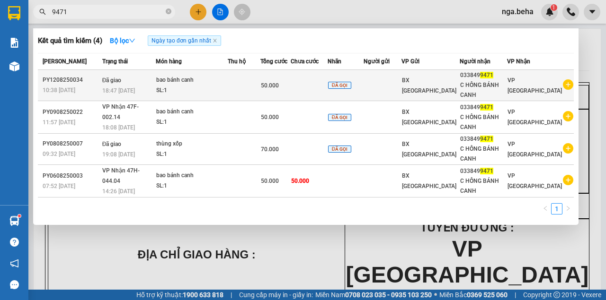
type input "9471"
click at [260, 91] on td at bounding box center [244, 85] width 33 height 31
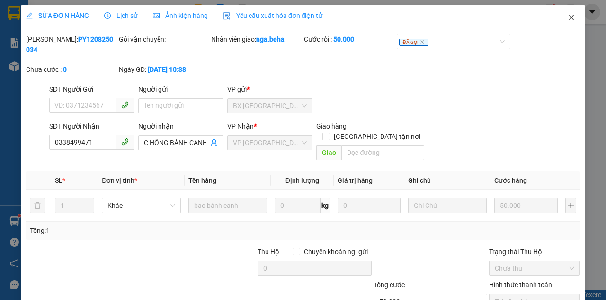
click at [569, 18] on icon "close" at bounding box center [571, 18] width 5 height 6
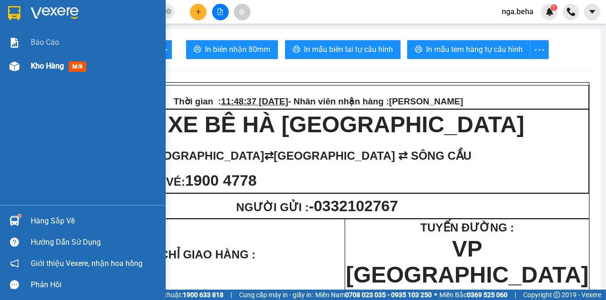
click at [17, 70] on img at bounding box center [14, 67] width 10 height 10
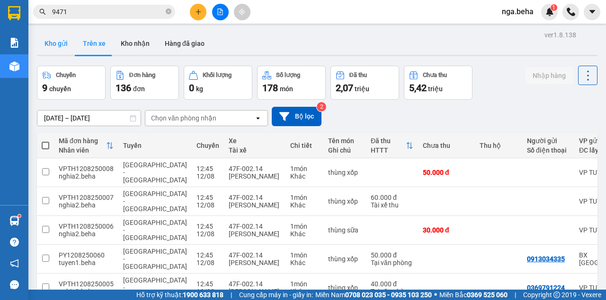
click at [57, 43] on button "Kho gửi" at bounding box center [56, 43] width 38 height 23
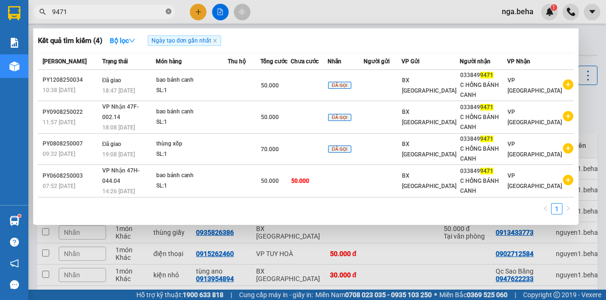
click at [169, 12] on icon "close-circle" at bounding box center [169, 12] width 6 height 6
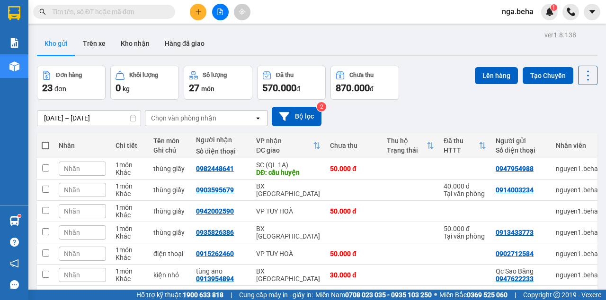
click at [130, 12] on input "text" at bounding box center [108, 12] width 112 height 10
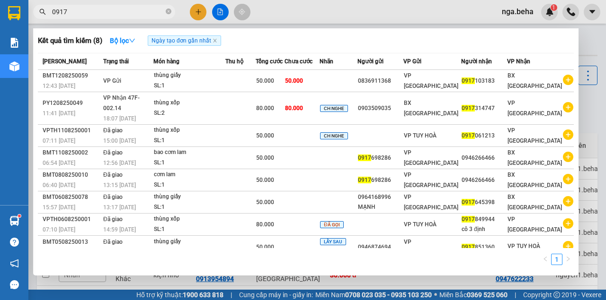
click at [96, 12] on input "0917" at bounding box center [108, 12] width 112 height 10
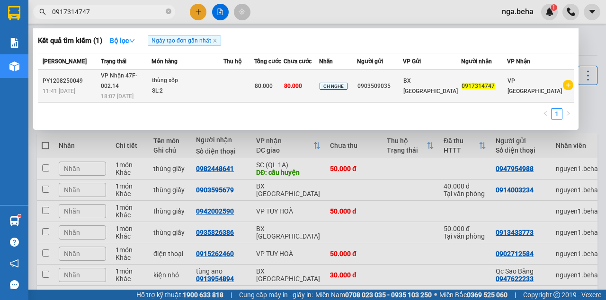
type input "0917314747"
click at [192, 92] on td "thùng xốp SL: 2" at bounding box center [187, 86] width 72 height 33
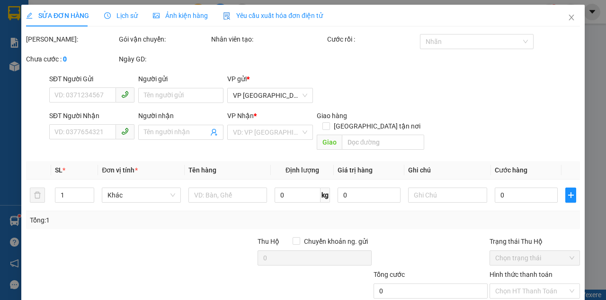
type input "0903509035"
type input "0917314747"
type input "80.000"
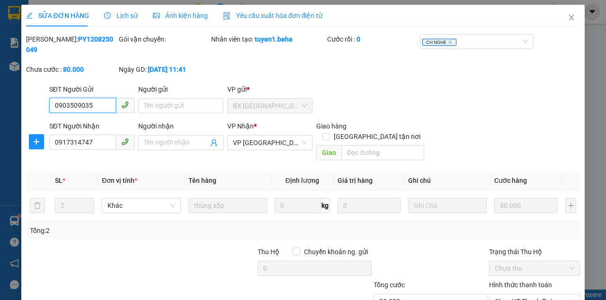
scroll to position [61, 0]
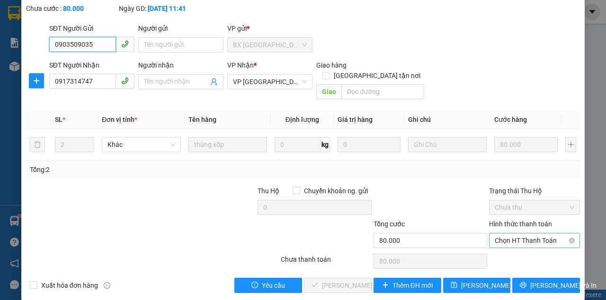
click at [506, 234] on span "Chọn HT Thanh Toán" at bounding box center [533, 241] width 79 height 14
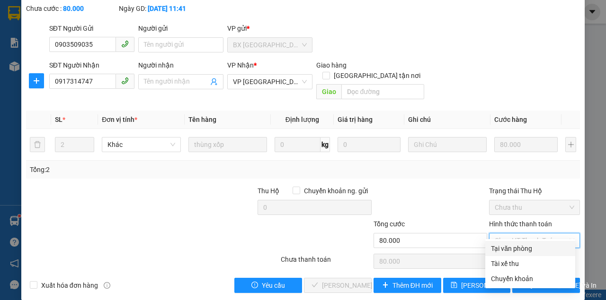
scroll to position [0, 0]
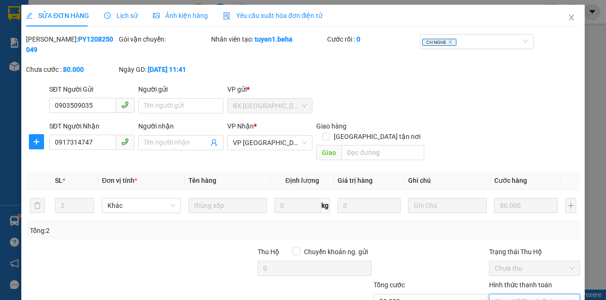
click at [167, 13] on span "Ảnh kiện hàng" at bounding box center [180, 16] width 55 height 8
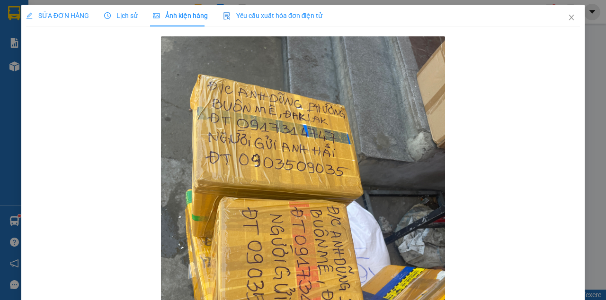
click at [71, 14] on span "SỬA ĐƠN HÀNG" at bounding box center [57, 16] width 63 height 8
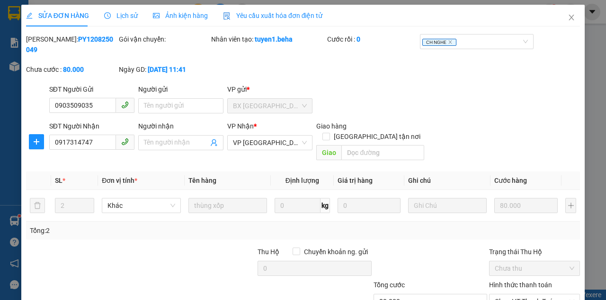
scroll to position [61, 0]
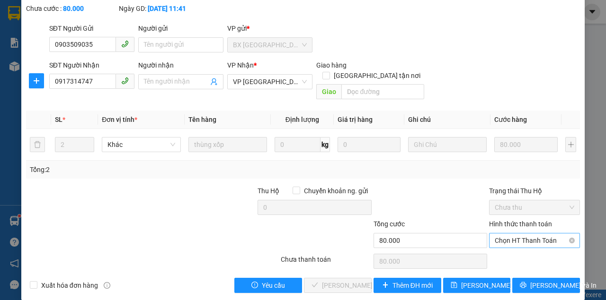
click at [511, 234] on span "Chọn HT Thanh Toán" at bounding box center [533, 241] width 79 height 14
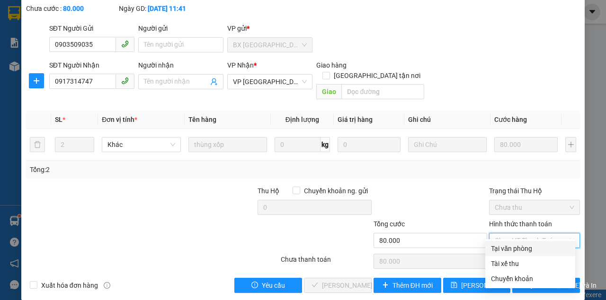
click at [502, 249] on div "Tại văn phòng" at bounding box center [530, 249] width 79 height 10
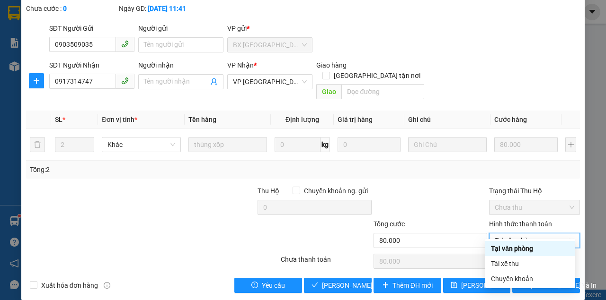
type input "0"
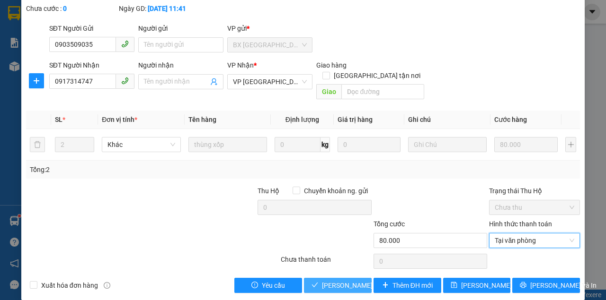
click at [343, 281] on span "[PERSON_NAME] và Giao hàng" at bounding box center [367, 286] width 91 height 10
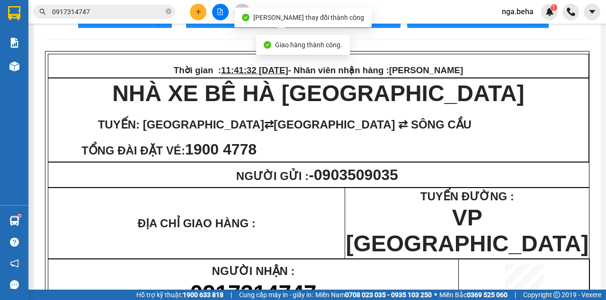
scroll to position [95, 0]
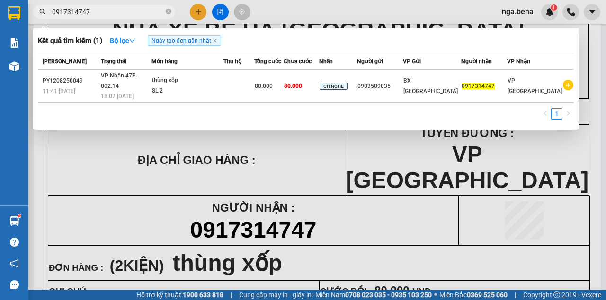
click at [137, 12] on input "0917314747" at bounding box center [108, 12] width 112 height 10
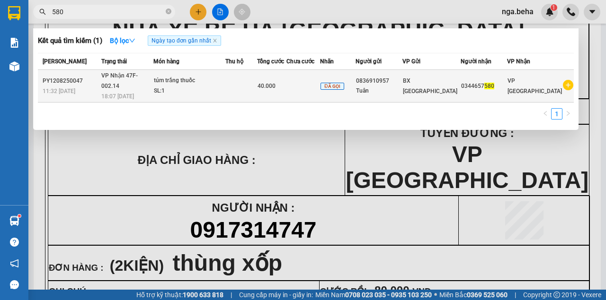
type input "580"
click at [173, 76] on div "túm trắng thuốc" at bounding box center [189, 81] width 71 height 10
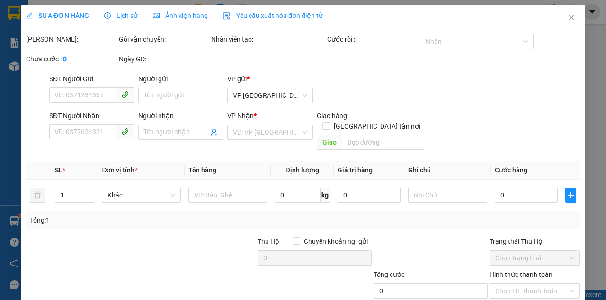
type input "0836910957"
type input "Tuân"
type input "0344657580"
type input "40.000"
type input "0"
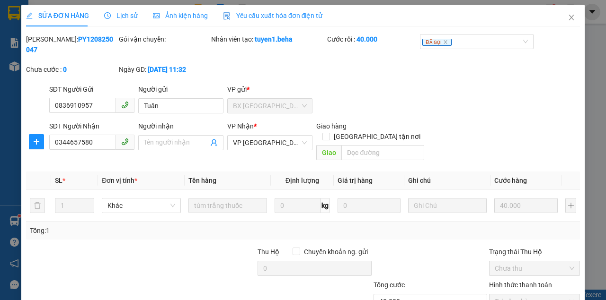
click at [177, 13] on span "Ảnh kiện hàng" at bounding box center [180, 16] width 55 height 8
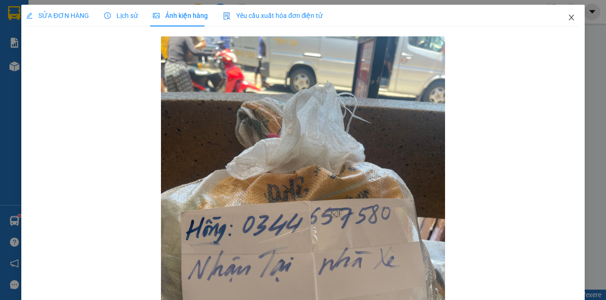
click at [569, 20] on icon "close" at bounding box center [571, 18] width 5 height 6
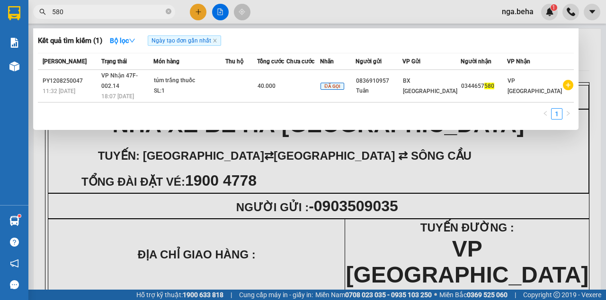
click at [141, 12] on input "580" at bounding box center [108, 12] width 112 height 10
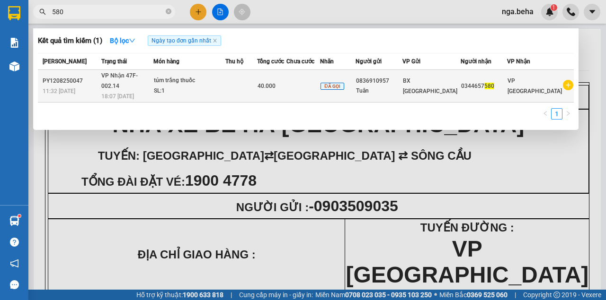
click at [320, 83] on td at bounding box center [303, 86] width 34 height 33
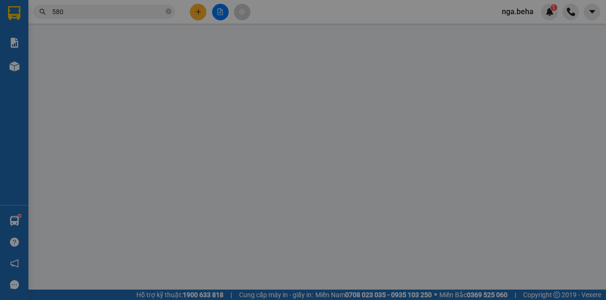
type input "0836910957"
type input "Tuân"
type input "0344657580"
type input "40.000"
type input "0"
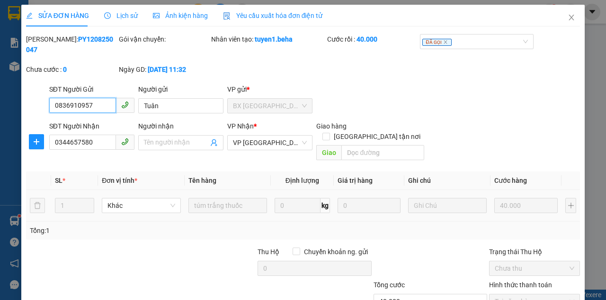
scroll to position [61, 0]
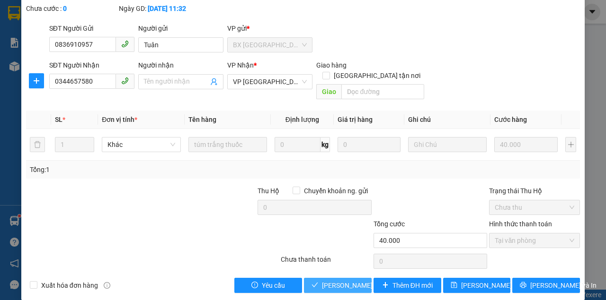
click at [322, 281] on span "[PERSON_NAME] và Giao hàng" at bounding box center [367, 286] width 91 height 10
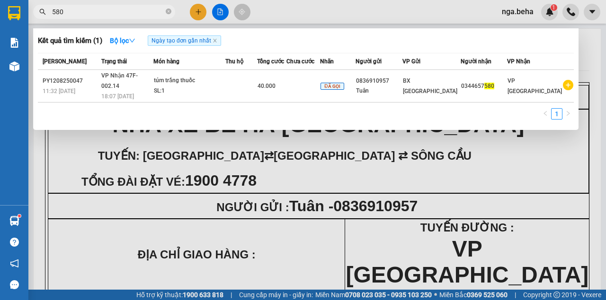
click at [132, 10] on input "580" at bounding box center [108, 12] width 112 height 10
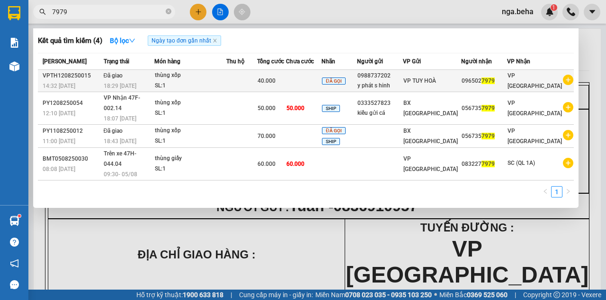
click at [257, 83] on td at bounding box center [241, 81] width 31 height 22
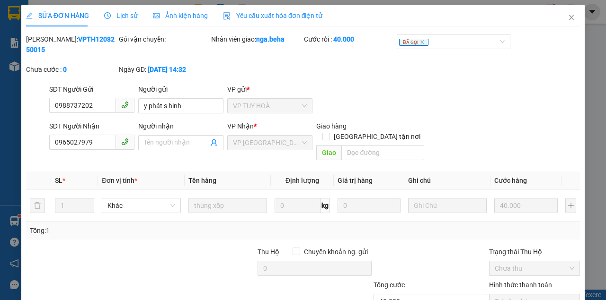
click at [175, 12] on span "Ảnh kiện hàng" at bounding box center [180, 16] width 55 height 8
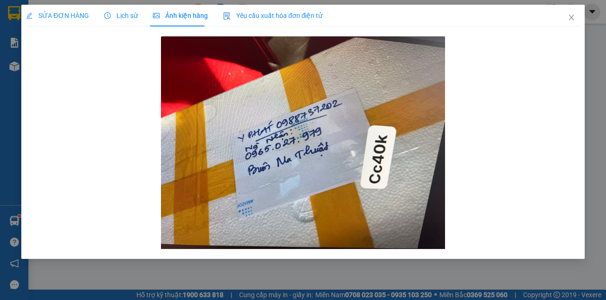
click at [11, 25] on div "SỬA ĐƠN HÀNG Lịch sử Ảnh kiện hàng Yêu cầu xuất hóa đơn điện tử Total Paid Fee …" at bounding box center [303, 150] width 606 height 300
click at [574, 20] on icon "close" at bounding box center [571, 18] width 8 height 8
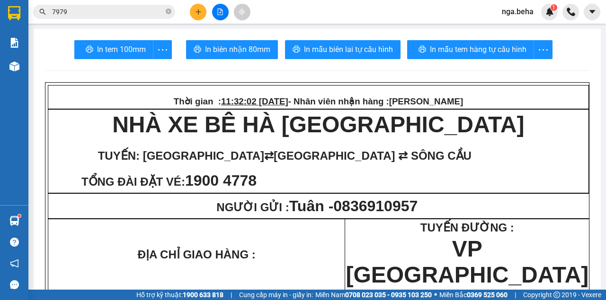
click at [140, 9] on input "7979" at bounding box center [108, 12] width 112 height 10
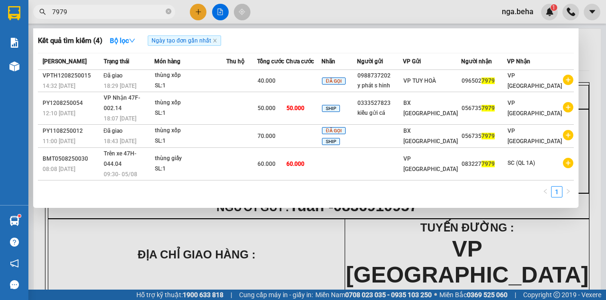
click at [140, 9] on input "7979" at bounding box center [108, 12] width 112 height 10
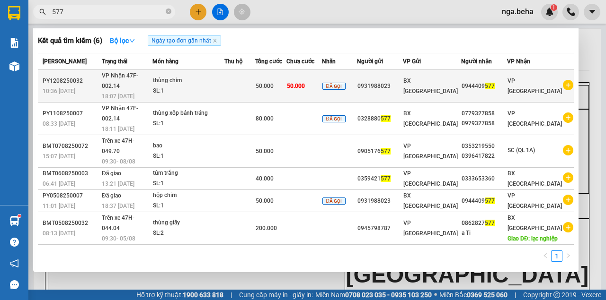
type input "577"
click at [255, 85] on td at bounding box center [239, 86] width 31 height 33
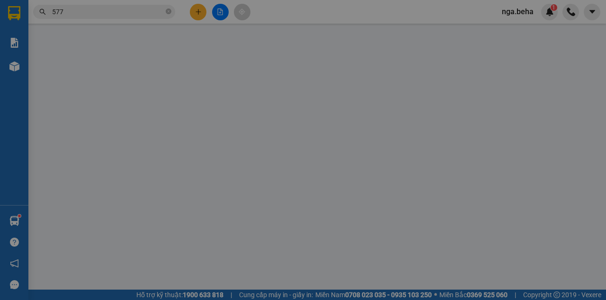
type input "0931988023"
type input "0944409577"
type input "50.000"
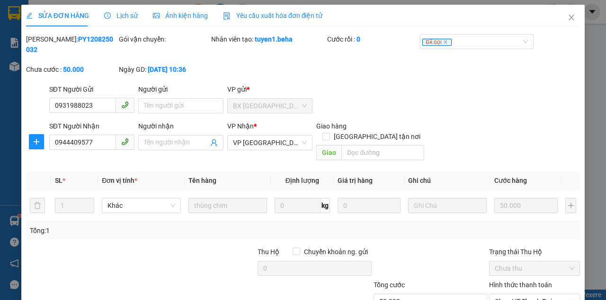
click at [162, 10] on div "Ảnh kiện hàng" at bounding box center [180, 16] width 55 height 22
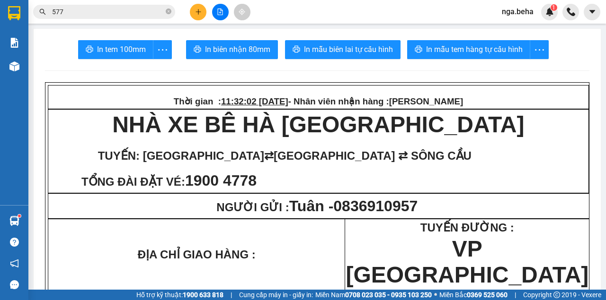
click at [159, 15] on input "577" at bounding box center [108, 12] width 112 height 10
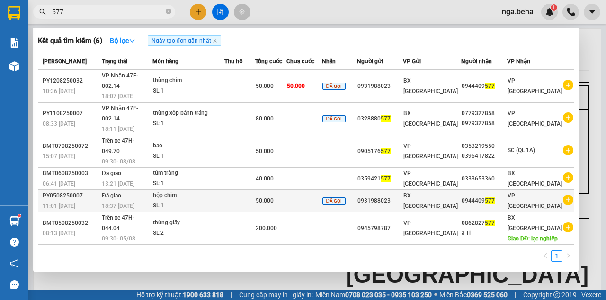
click at [444, 190] on td "BX [GEOGRAPHIC_DATA]" at bounding box center [432, 201] width 58 height 22
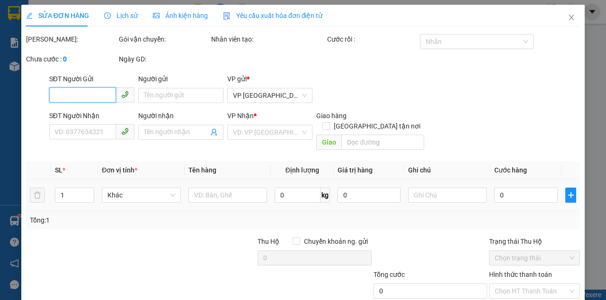
type input "0931988023"
type input "0944409577"
type input "50.000"
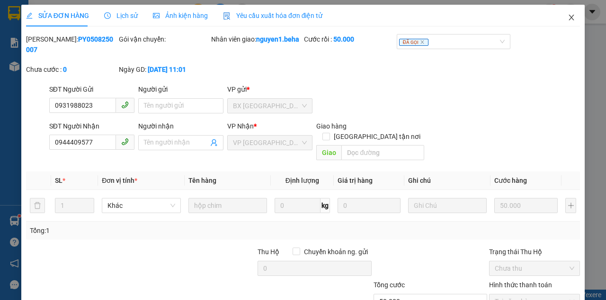
click at [567, 21] on icon "close" at bounding box center [571, 18] width 8 height 8
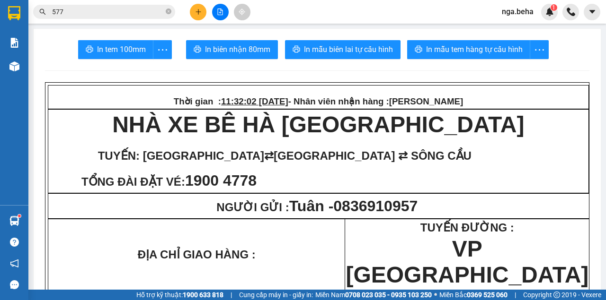
click at [119, 9] on input "577" at bounding box center [108, 12] width 112 height 10
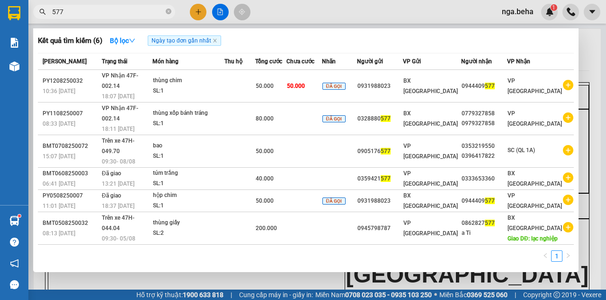
click at [119, 9] on input "577" at bounding box center [108, 12] width 112 height 10
paste input "0947748555"
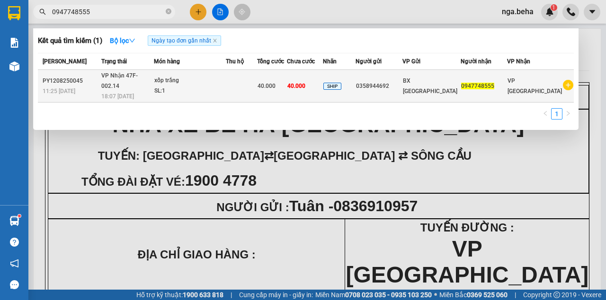
type input "0947748555"
click at [217, 88] on div "SL: 1" at bounding box center [189, 91] width 71 height 10
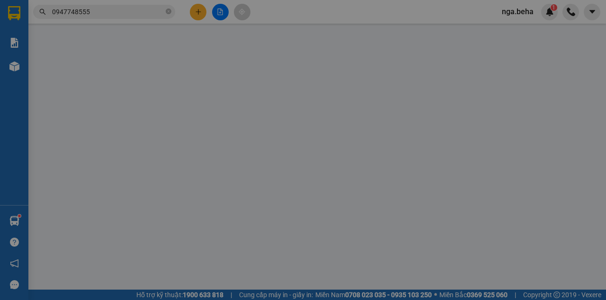
click at [217, 88] on div "Người gửi Tên người gửi" at bounding box center [180, 90] width 85 height 33
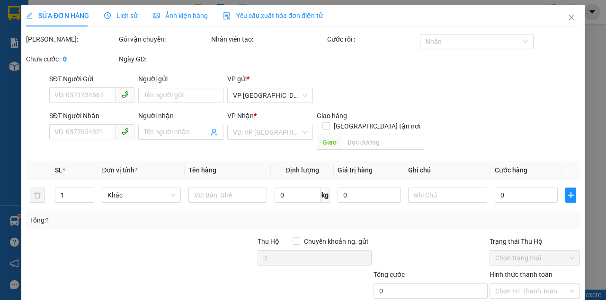
type input "0358944692"
type input "0947748555"
type input "40.000"
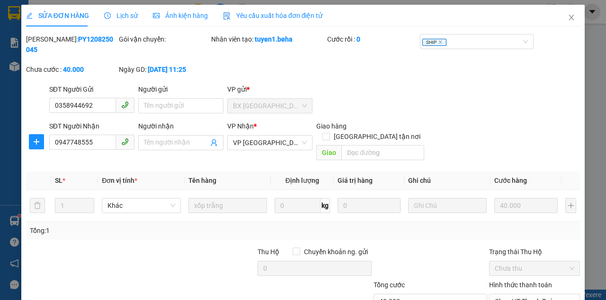
click at [175, 20] on div "Ảnh kiện hàng" at bounding box center [180, 15] width 55 height 10
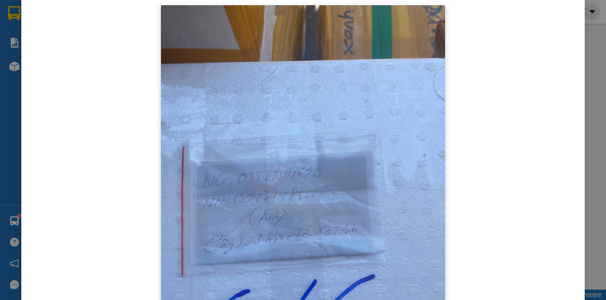
scroll to position [63, 0]
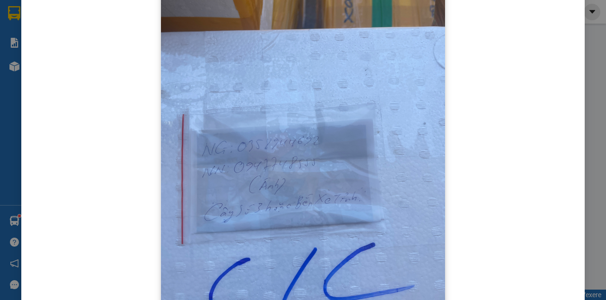
click at [427, 202] on img at bounding box center [303, 163] width 284 height 379
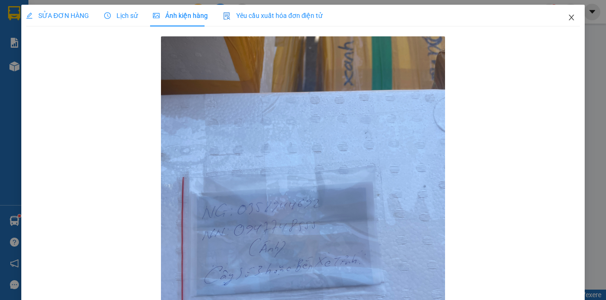
click at [572, 21] on span "Close" at bounding box center [571, 18] width 26 height 26
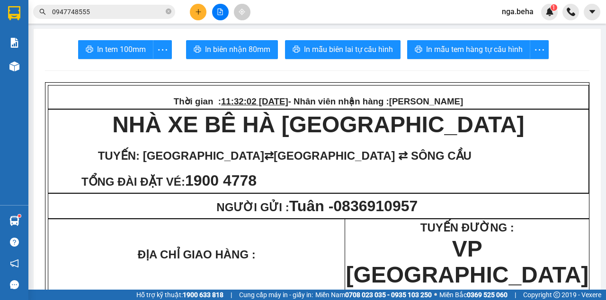
click at [99, 17] on span "0947748555" at bounding box center [104, 12] width 142 height 14
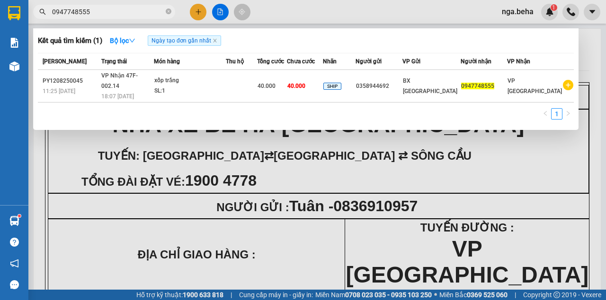
click at [100, 13] on input "0947748555" at bounding box center [108, 12] width 112 height 10
type input "v"
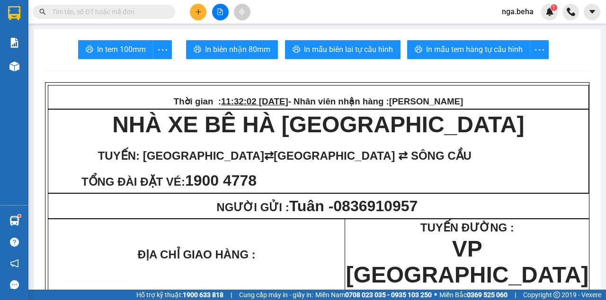
paste input "0396783570"
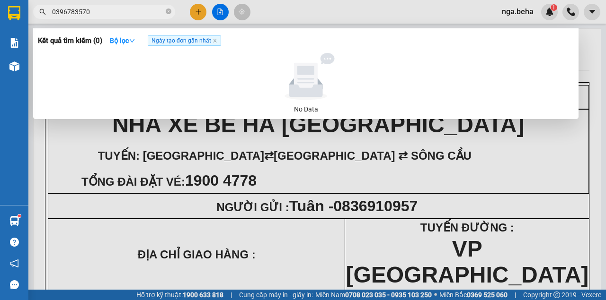
click at [124, 13] on input "0396783570" at bounding box center [108, 12] width 112 height 10
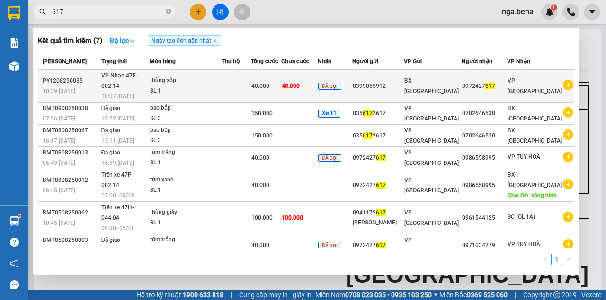
type input "617"
click at [251, 86] on td at bounding box center [235, 86] width 29 height 33
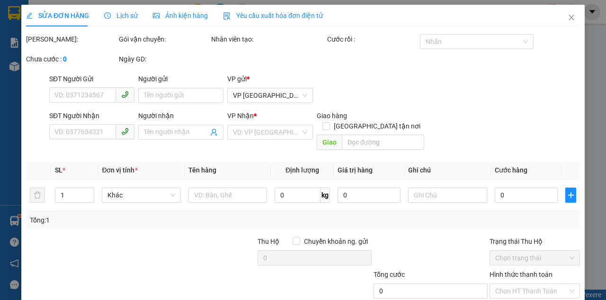
type input "0399055912"
type input "0972427617"
type input "40.000"
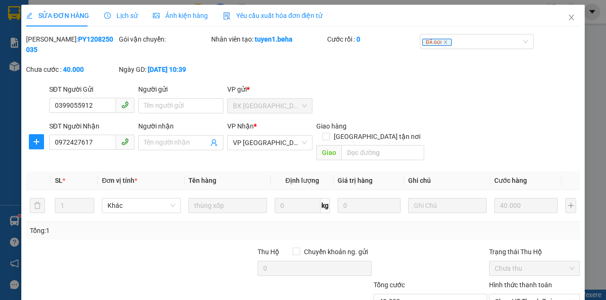
click at [173, 13] on span "Ảnh kiện hàng" at bounding box center [180, 16] width 55 height 8
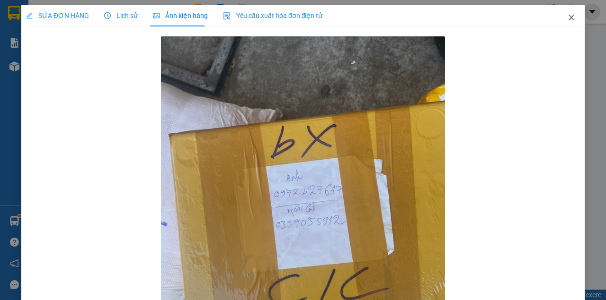
click at [567, 16] on icon "close" at bounding box center [571, 18] width 8 height 8
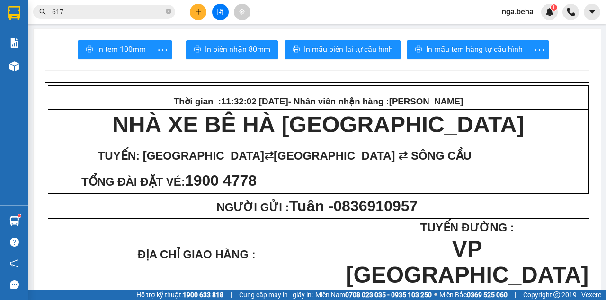
click at [115, 11] on input "617" at bounding box center [108, 12] width 112 height 10
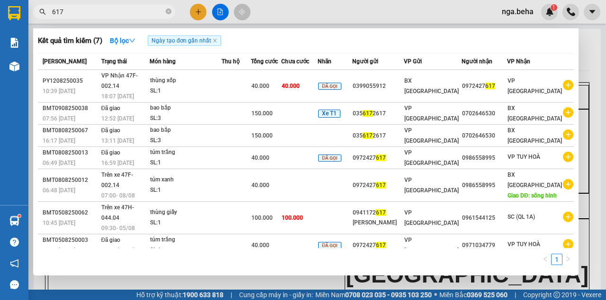
click at [115, 11] on input "617" at bounding box center [108, 12] width 112 height 10
paste input "0916596125"
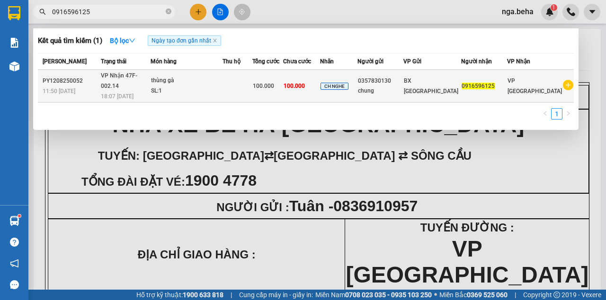
type input "0916596125"
click at [169, 78] on div "thùng gà" at bounding box center [186, 81] width 71 height 10
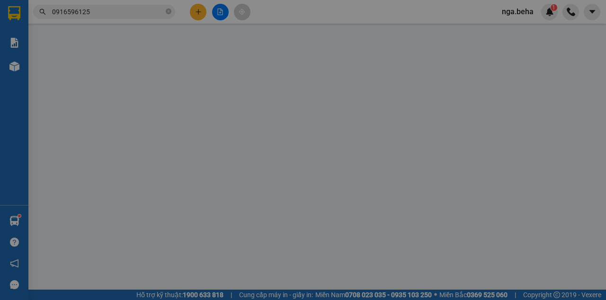
type input "0357830130"
type input "chung"
type input "0916596125"
type input "100.000"
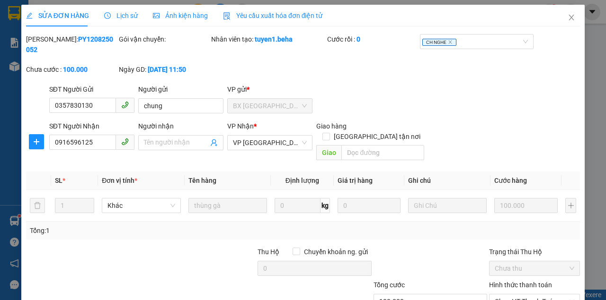
click at [135, 14] on div "SỬA ĐƠN HÀNG Lịch sử Ảnh kiện hàng Yêu cầu xuất hóa đơn điện tử" at bounding box center [174, 16] width 297 height 22
click at [124, 16] on span "Lịch sử" at bounding box center [121, 16] width 34 height 8
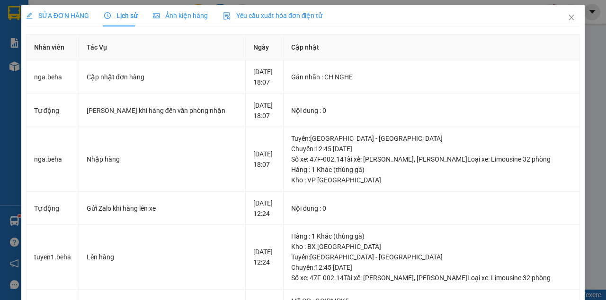
click at [178, 17] on span "Ảnh kiện hàng" at bounding box center [180, 16] width 55 height 8
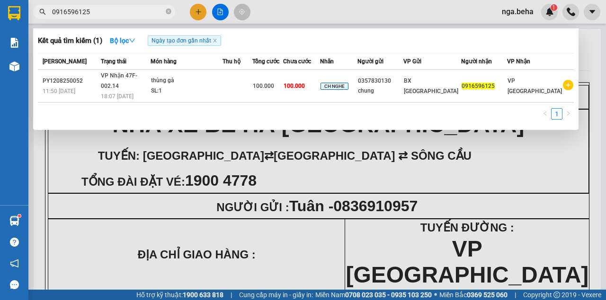
click at [114, 10] on input "0916596125" at bounding box center [108, 12] width 112 height 10
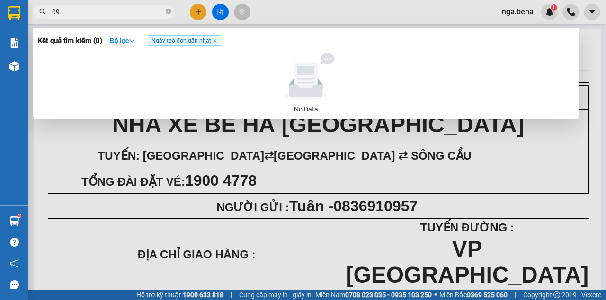
type input "0"
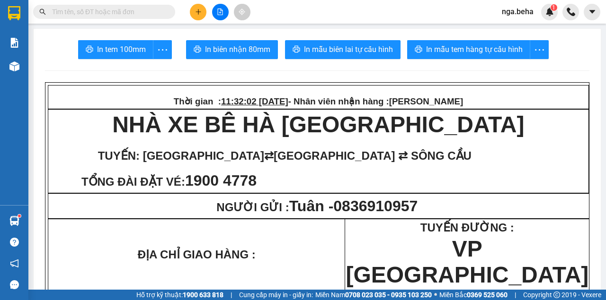
click at [98, 15] on input "text" at bounding box center [108, 12] width 112 height 10
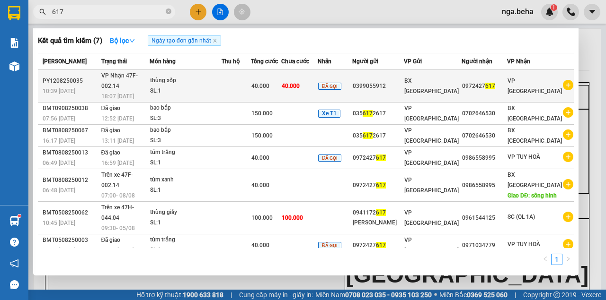
type input "617"
click at [251, 82] on td at bounding box center [235, 86] width 29 height 33
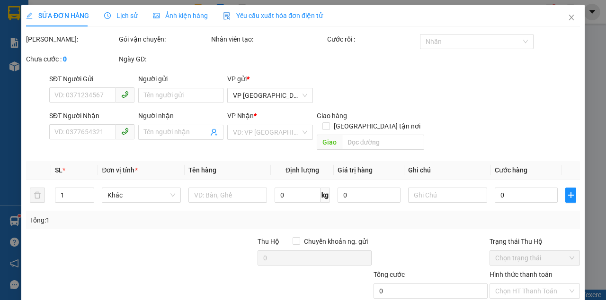
type input "0399055912"
type input "0972427617"
type input "40.000"
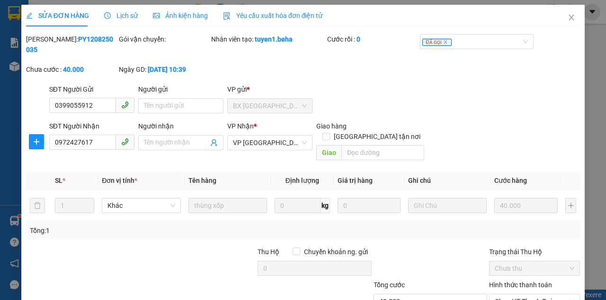
click at [589, 112] on div "SỬA ĐƠN HÀNG Lịch sử Ảnh kiện hàng Yêu cầu xuất hóa đơn điện tử Total Paid Fee …" at bounding box center [303, 150] width 606 height 300
click at [594, 106] on div "SỬA ĐƠN HÀNG Lịch sử Ảnh kiện hàng Yêu cầu xuất hóa đơn điện tử Total Paid Fee …" at bounding box center [303, 150] width 606 height 300
click at [567, 15] on icon "close" at bounding box center [571, 18] width 8 height 8
